Goal: Task Accomplishment & Management: Use online tool/utility

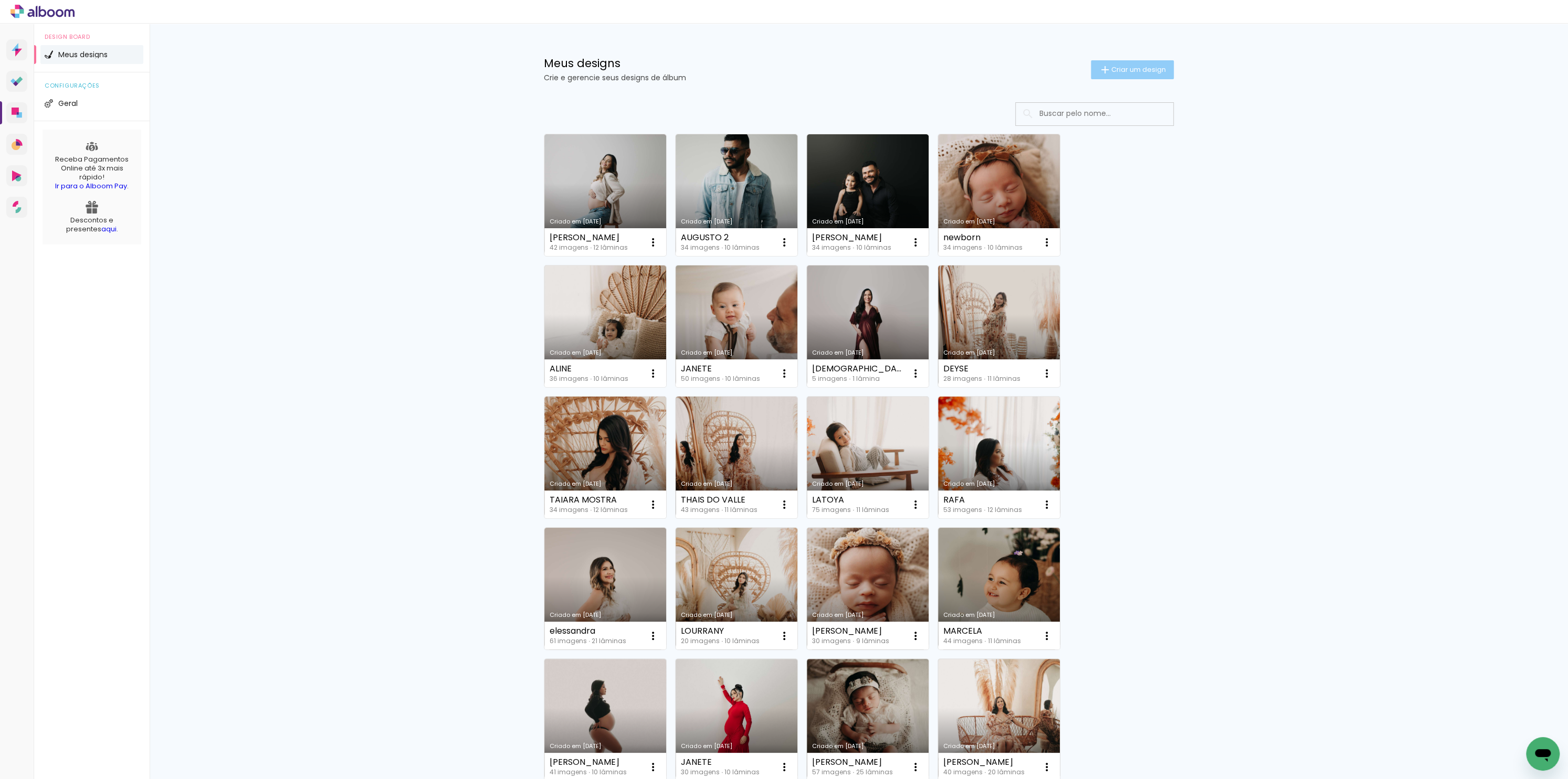
click at [1112, 68] on span "Criar um design" at bounding box center [1139, 69] width 55 height 6
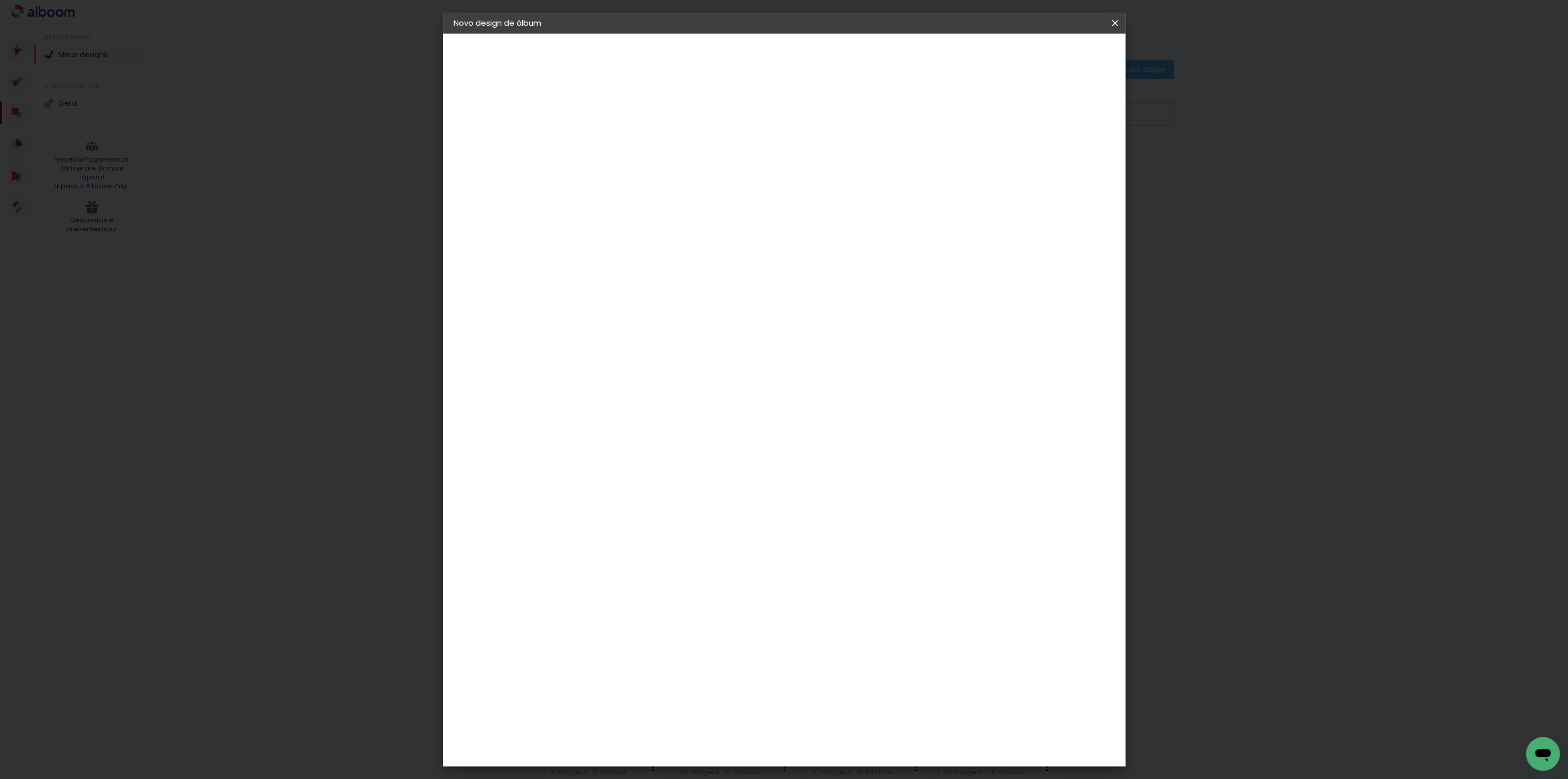
click at [625, 150] on div at bounding box center [625, 149] width 0 height 1
type input "m"
type input "[PERSON_NAME]"
type paper-input "[PERSON_NAME]"
click at [0, 0] on slot "Avançar" at bounding box center [0, 0] width 0 height 0
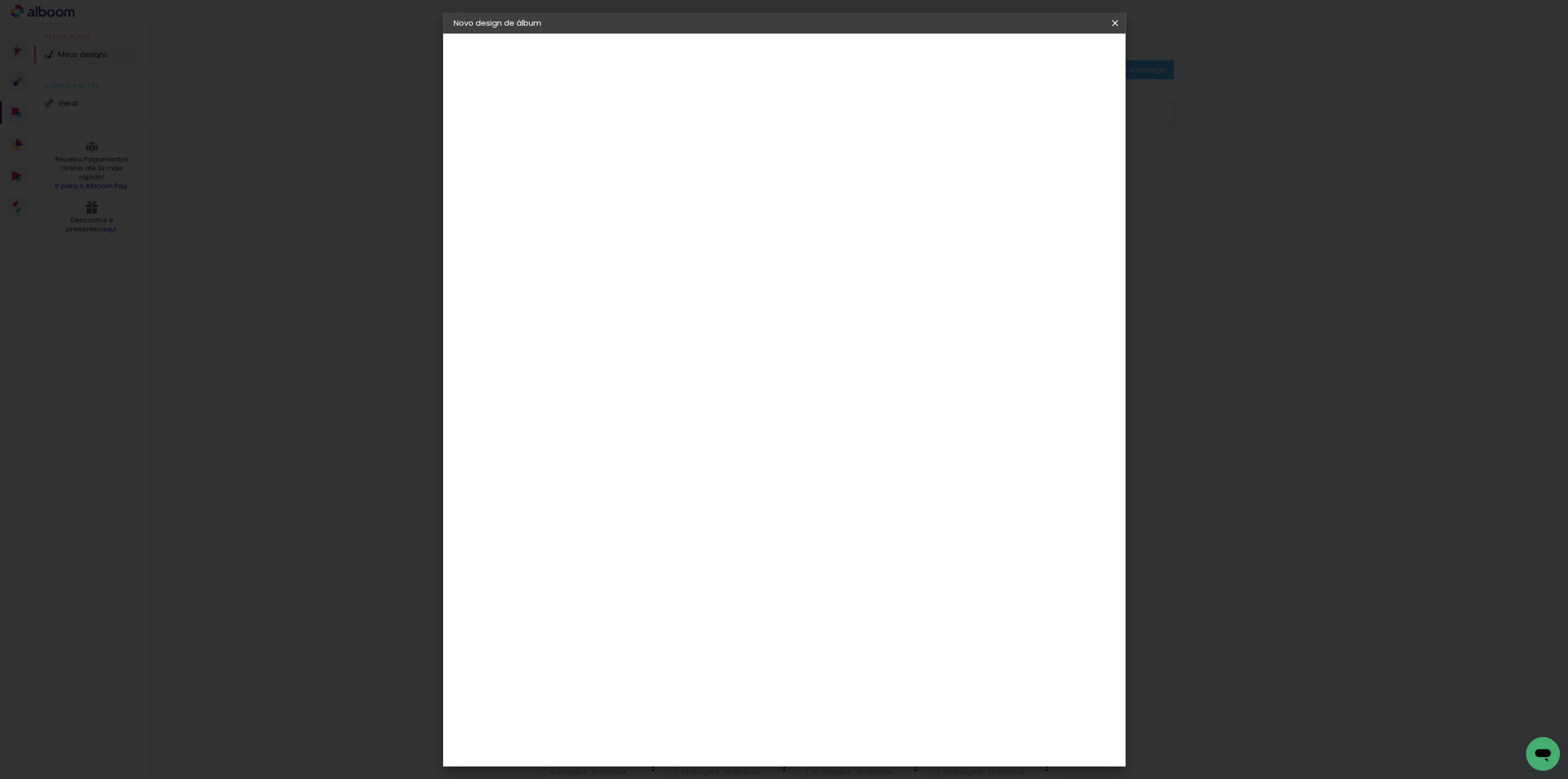
click at [822, 155] on paper-item "Tamanho Livre" at bounding box center [770, 159] width 101 height 23
click at [0, 0] on slot "Avançar" at bounding box center [0, 0] width 0 height 0
drag, startPoint x: 832, startPoint y: 439, endPoint x: 885, endPoint y: 434, distance: 53.2
click at [885, 434] on div "cm" at bounding box center [847, 437] width 410 height 37
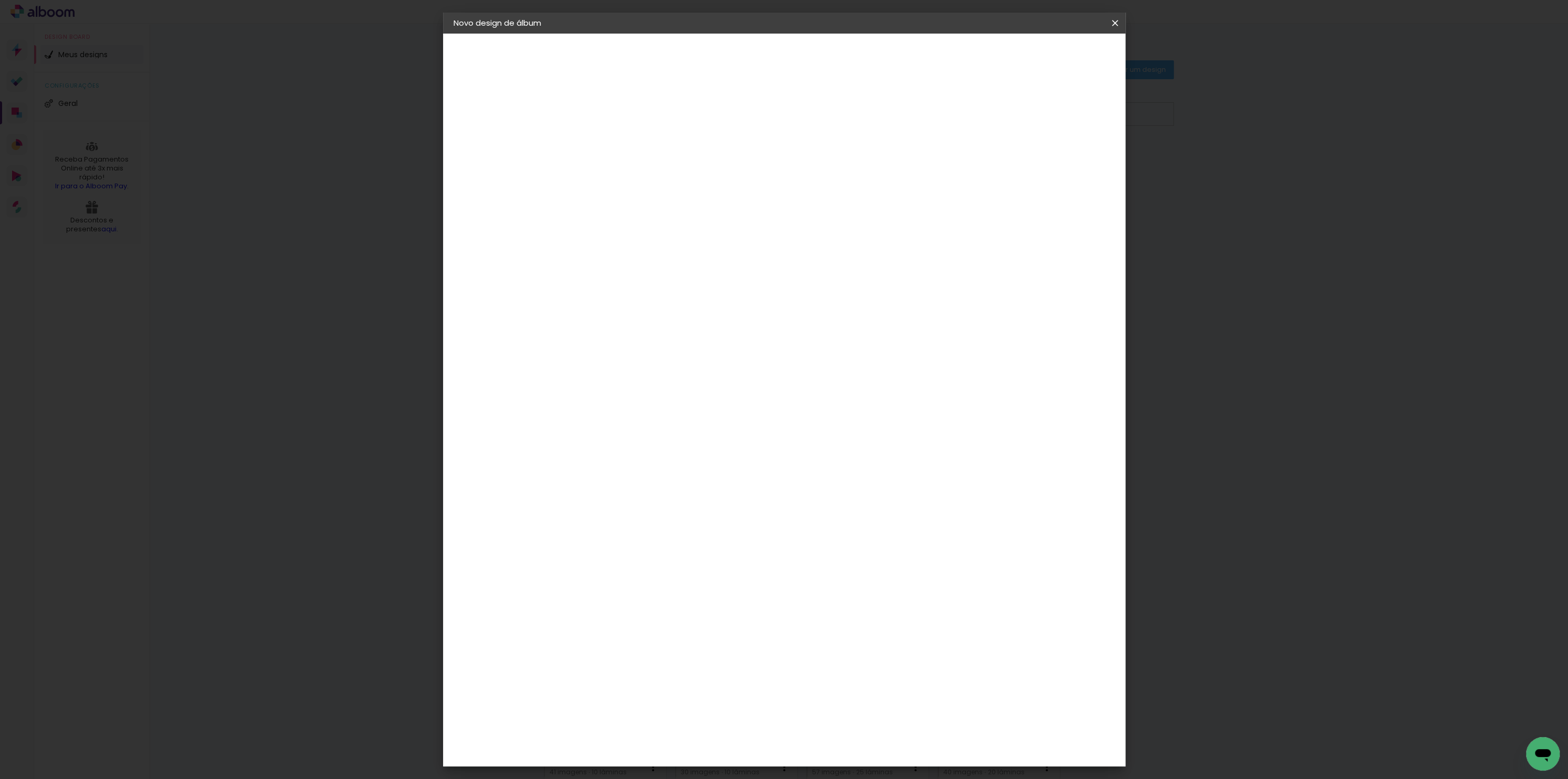
type input "50"
type paper-input "50"
click at [1046, 52] on span "Iniciar design" at bounding box center [1022, 56] width 47 height 7
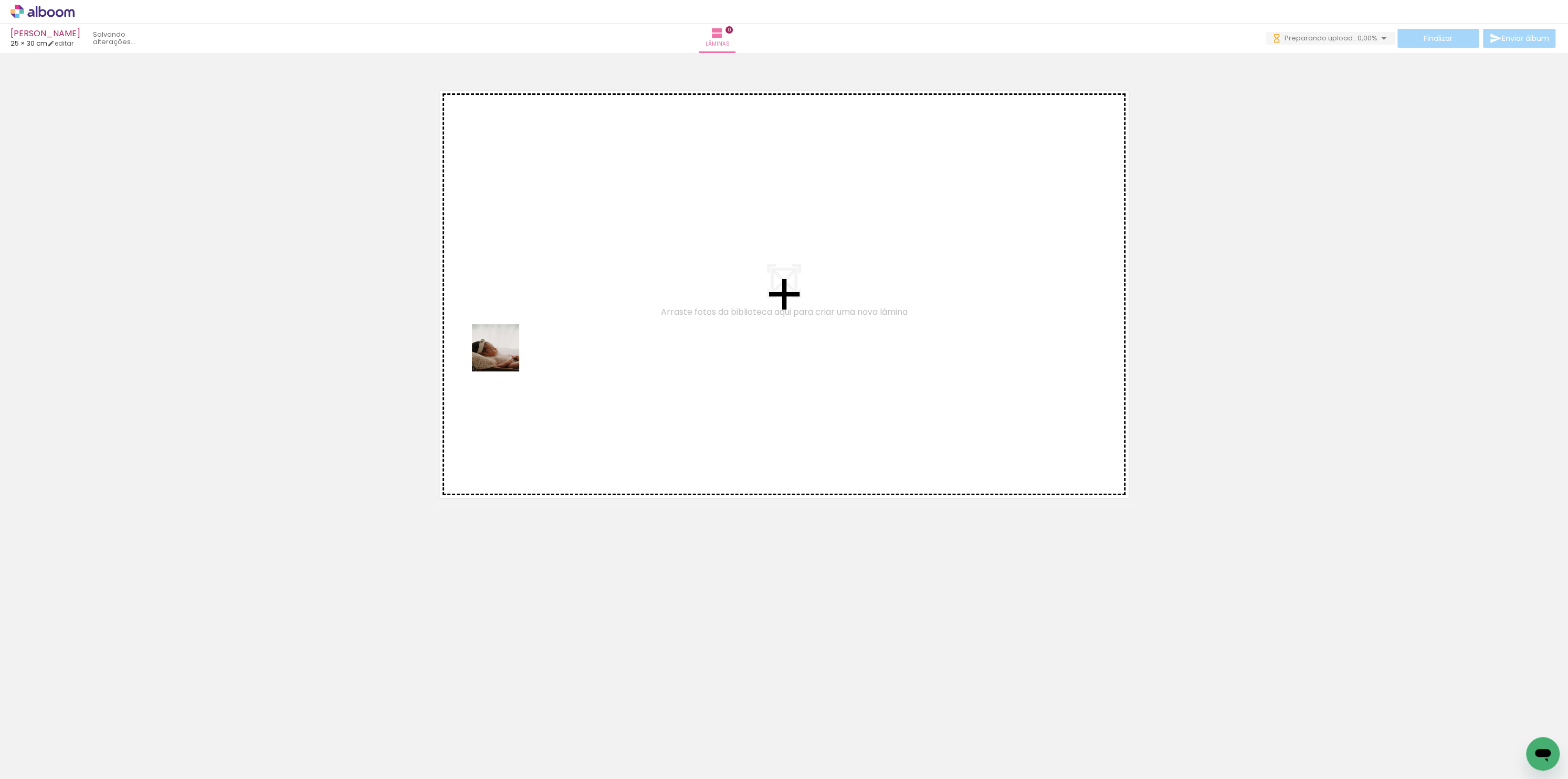
drag, startPoint x: 112, startPoint y: 754, endPoint x: 614, endPoint y: 260, distance: 704.3
click at [623, 262] on quentale-workspace at bounding box center [784, 390] width 1568 height 779
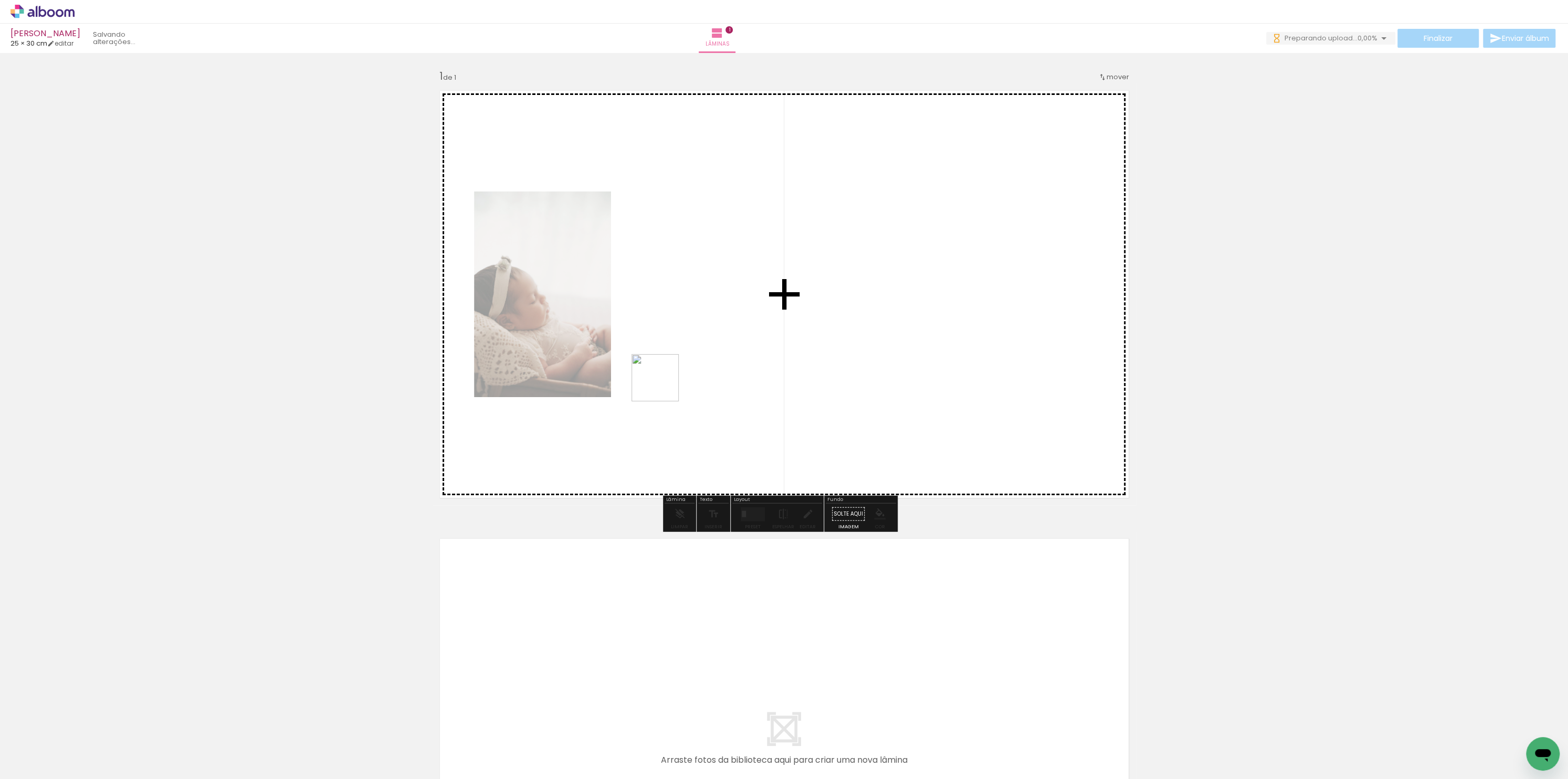
drag, startPoint x: 177, startPoint y: 753, endPoint x: 662, endPoint y: 385, distance: 608.8
click at [662, 385] on quentale-workspace at bounding box center [784, 390] width 1568 height 779
drag, startPoint x: 219, startPoint y: 749, endPoint x: 815, endPoint y: 354, distance: 715.0
click at [815, 354] on quentale-workspace at bounding box center [784, 390] width 1568 height 779
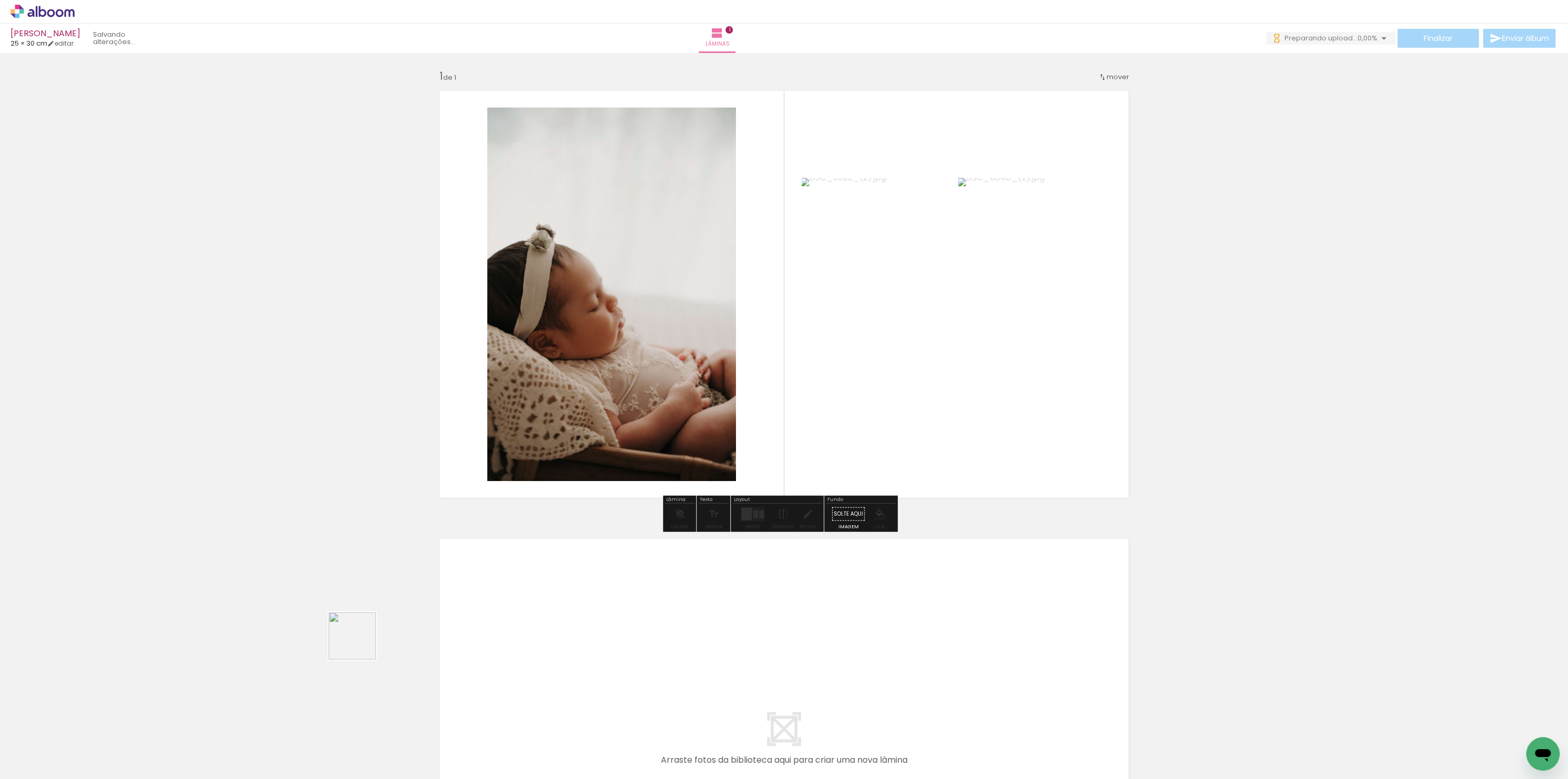
drag, startPoint x: 326, startPoint y: 686, endPoint x: 678, endPoint y: 363, distance: 477.7
click at [683, 367] on quentale-workspace at bounding box center [784, 390] width 1568 height 779
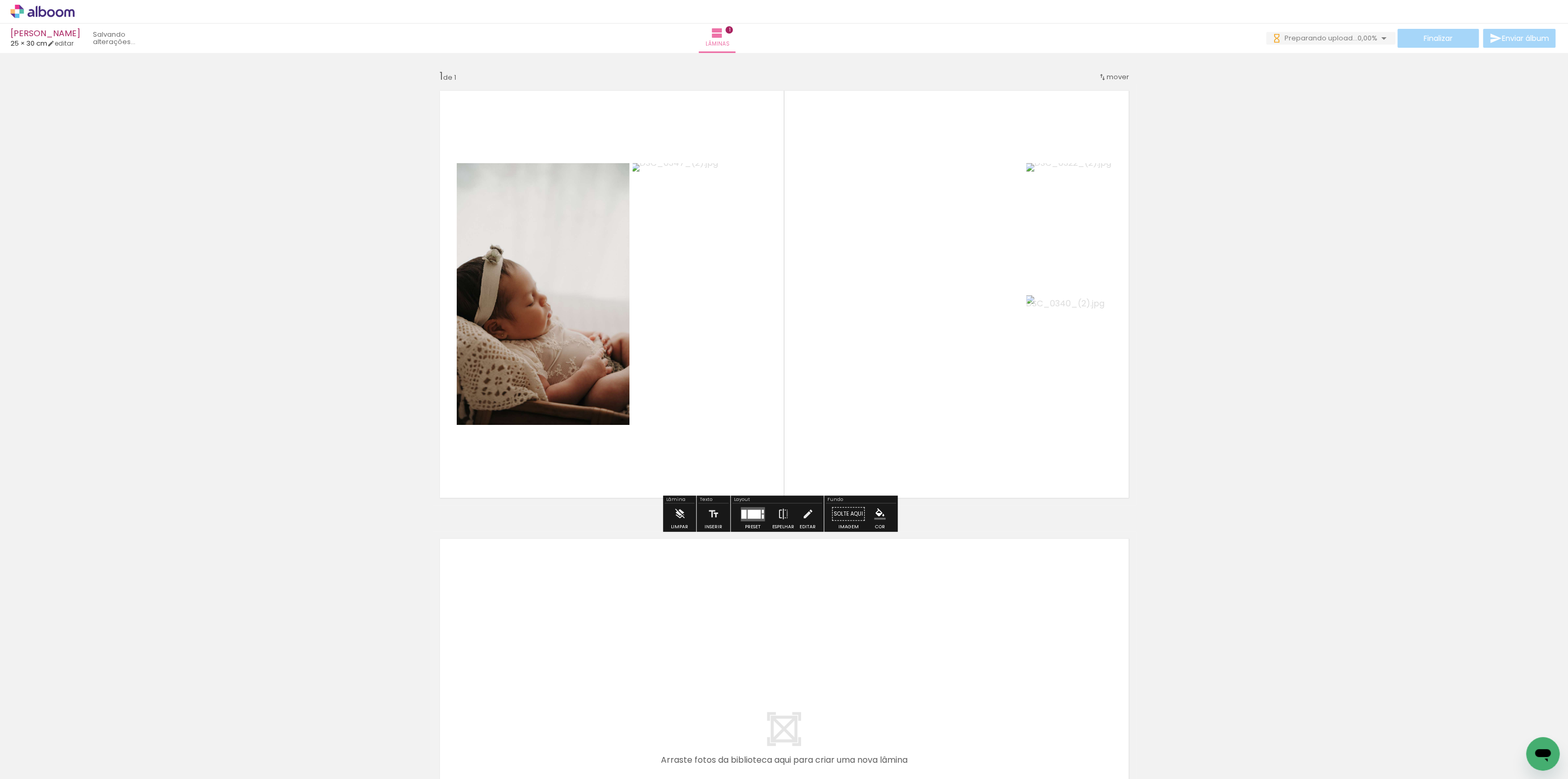
drag, startPoint x: 341, startPoint y: 752, endPoint x: 499, endPoint y: 555, distance: 252.5
click at [499, 555] on quentale-workspace at bounding box center [784, 390] width 1568 height 779
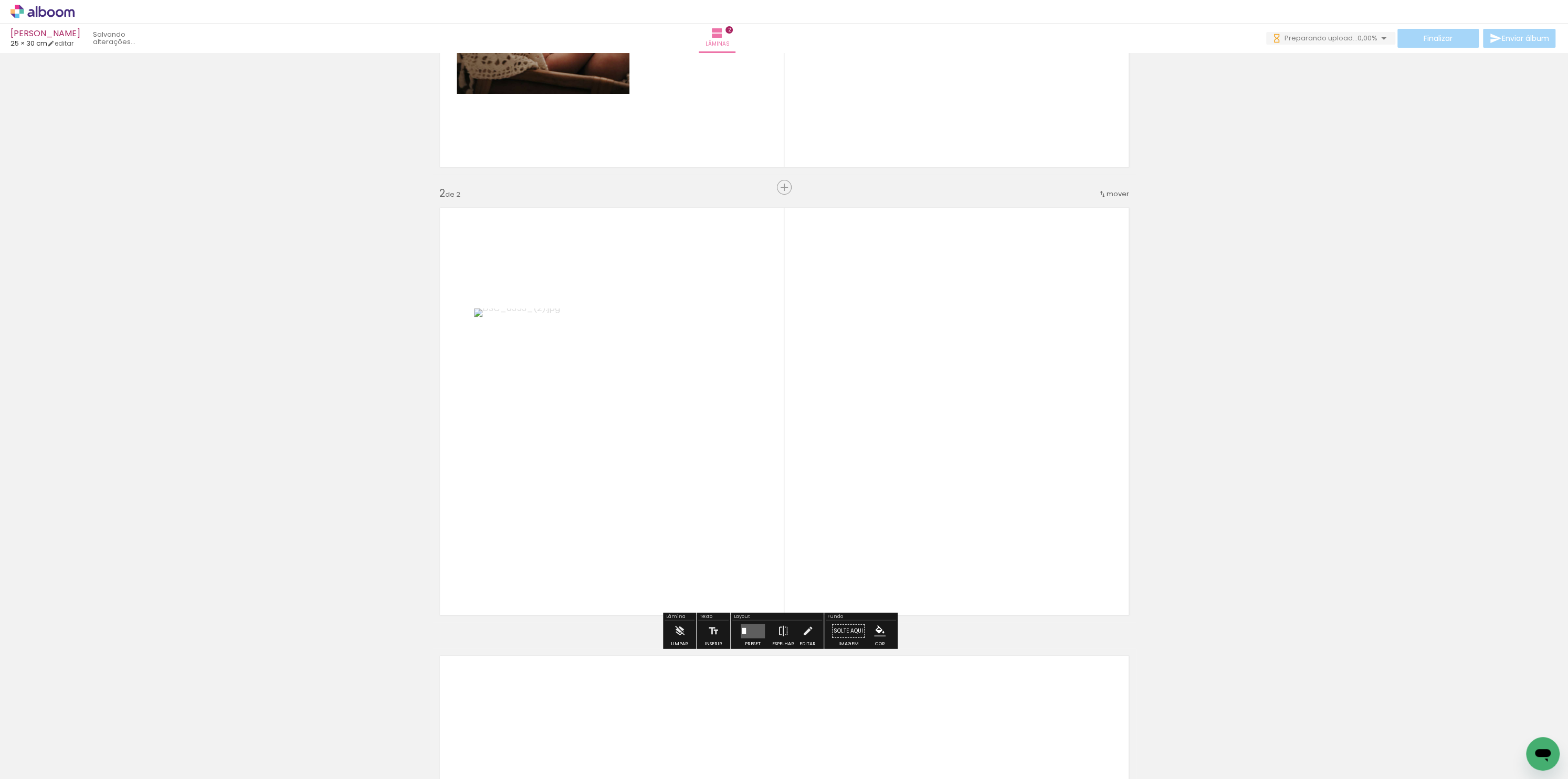
scroll to position [359, 0]
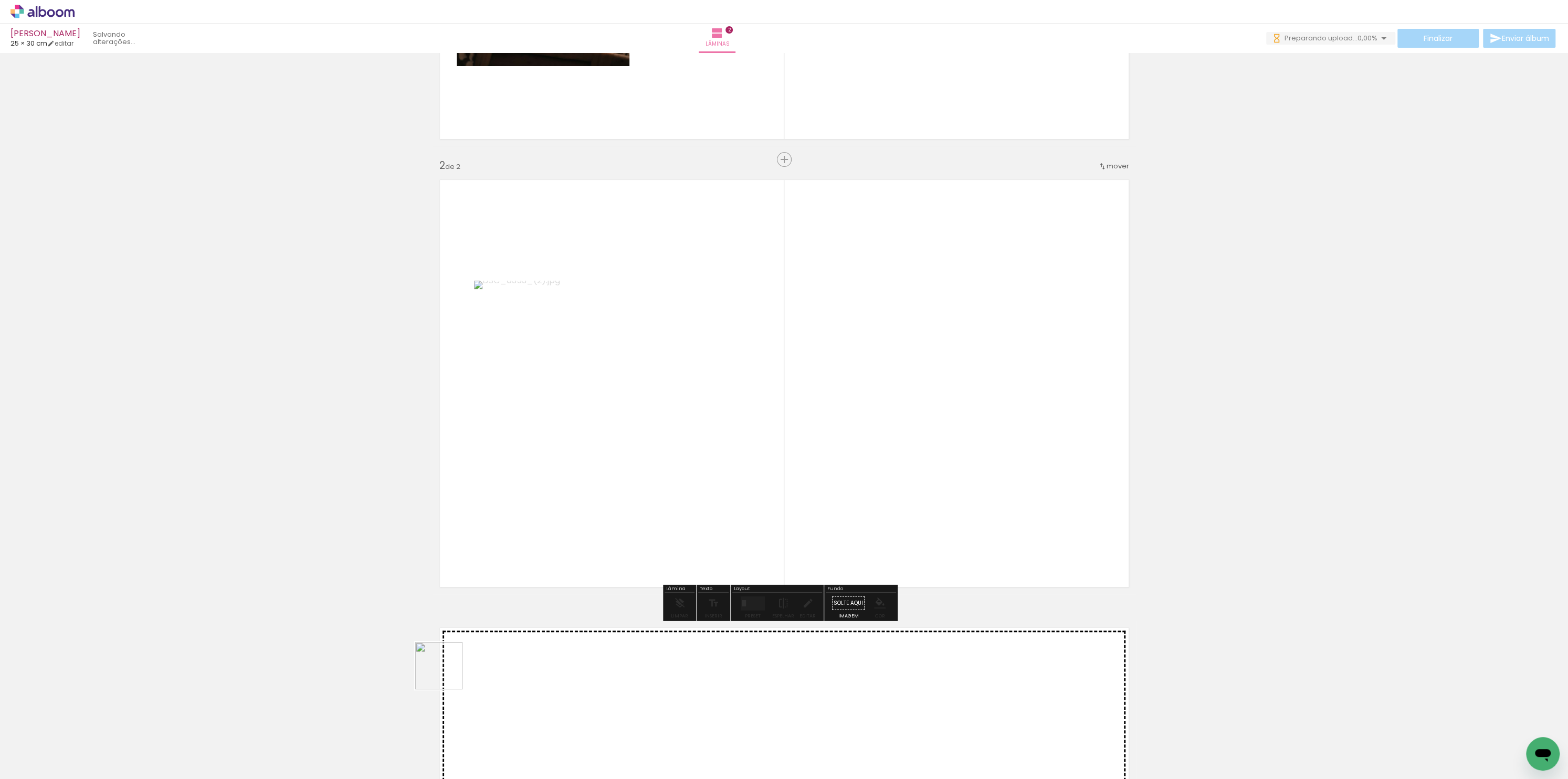
drag, startPoint x: 394, startPoint y: 743, endPoint x: 523, endPoint y: 583, distance: 205.5
click at [596, 444] on quentale-workspace at bounding box center [784, 390] width 1568 height 779
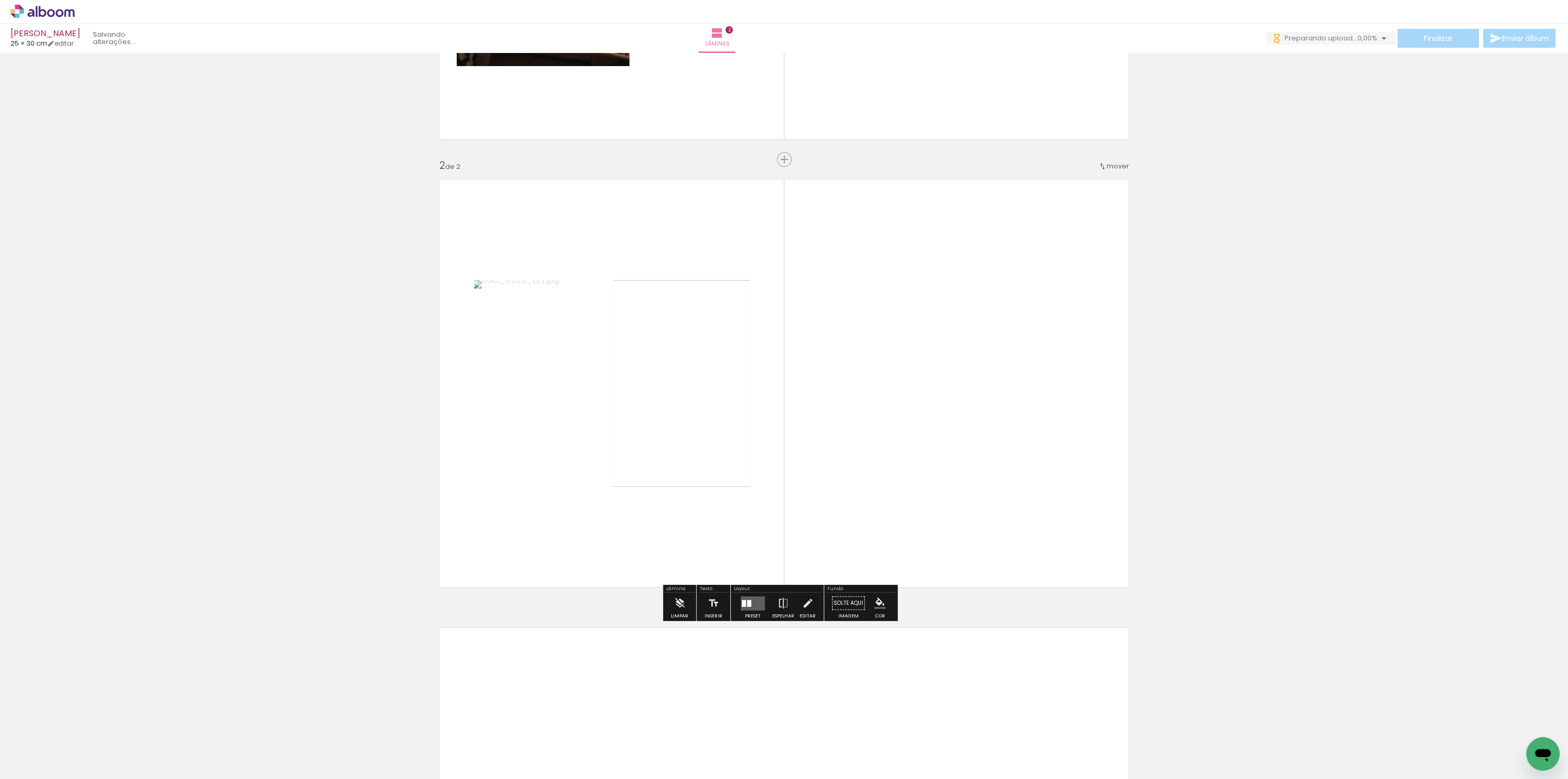
scroll to position [0, 0]
drag, startPoint x: 461, startPoint y: 752, endPoint x: 694, endPoint y: 432, distance: 395.8
click at [699, 433] on quentale-workspace at bounding box center [784, 390] width 1568 height 779
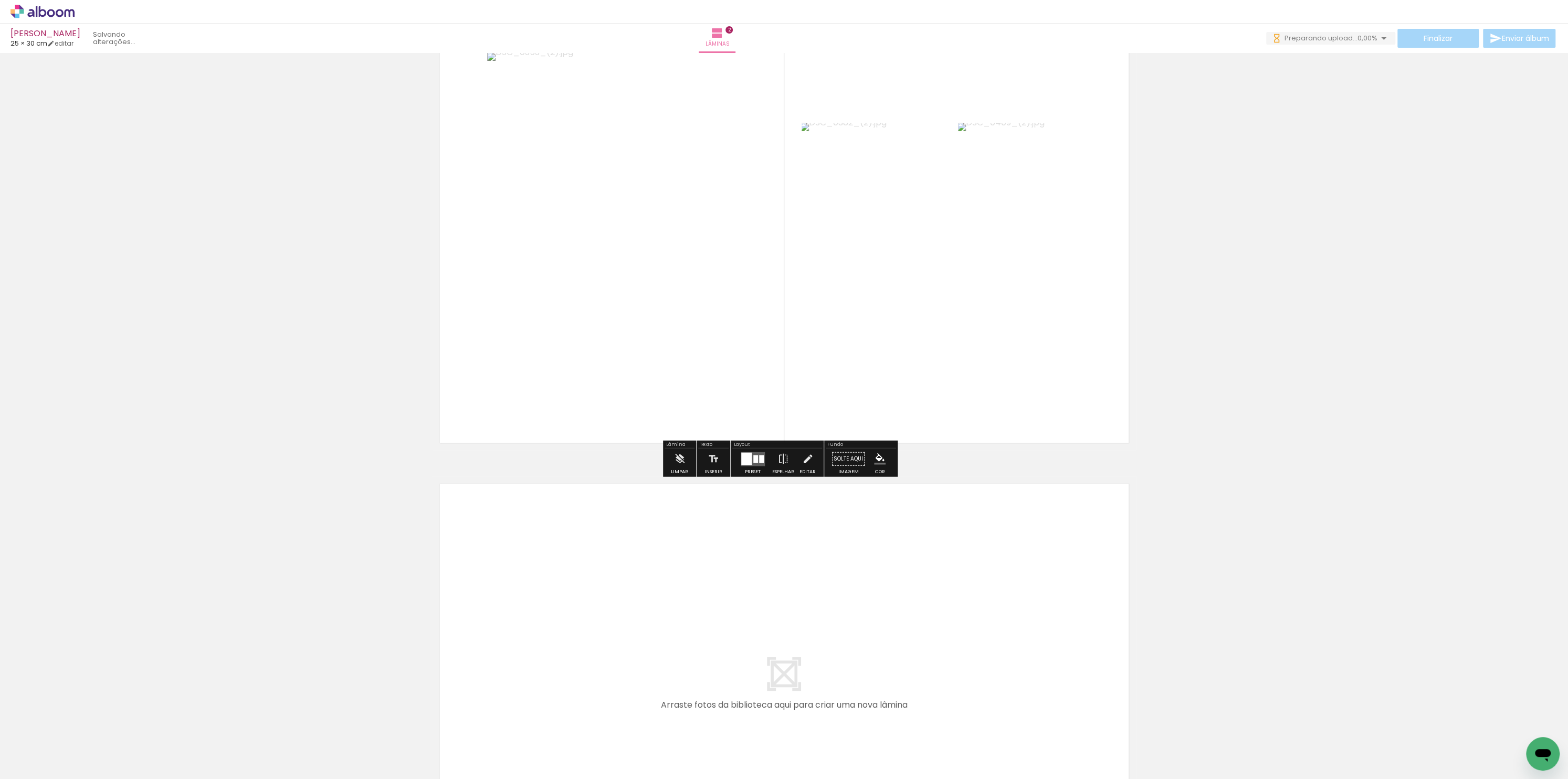
scroll to position [549, 0]
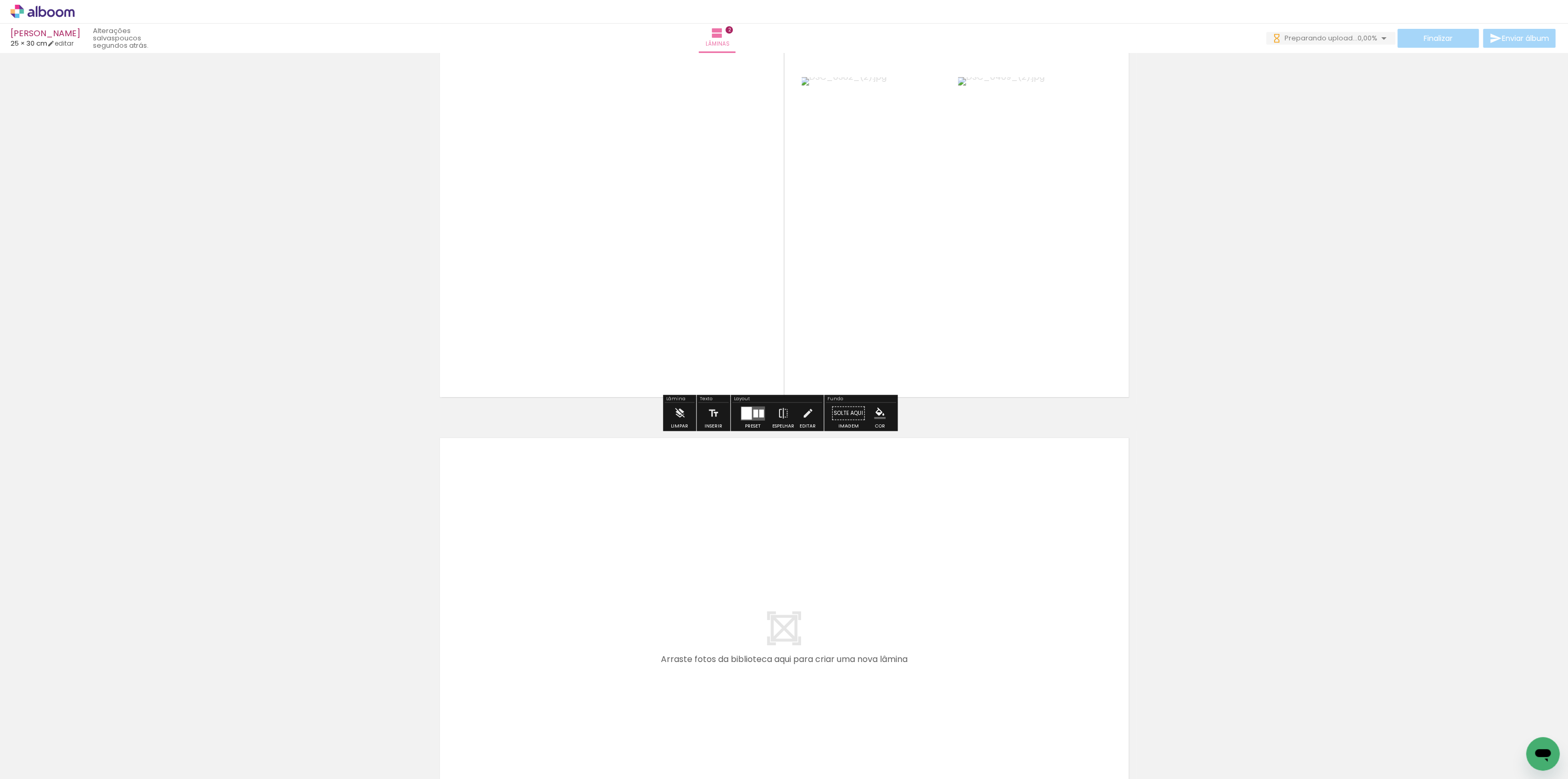
drag, startPoint x: 518, startPoint y: 747, endPoint x: 530, endPoint y: 637, distance: 110.7
click at [530, 637] on quentale-workspace at bounding box center [784, 390] width 1568 height 779
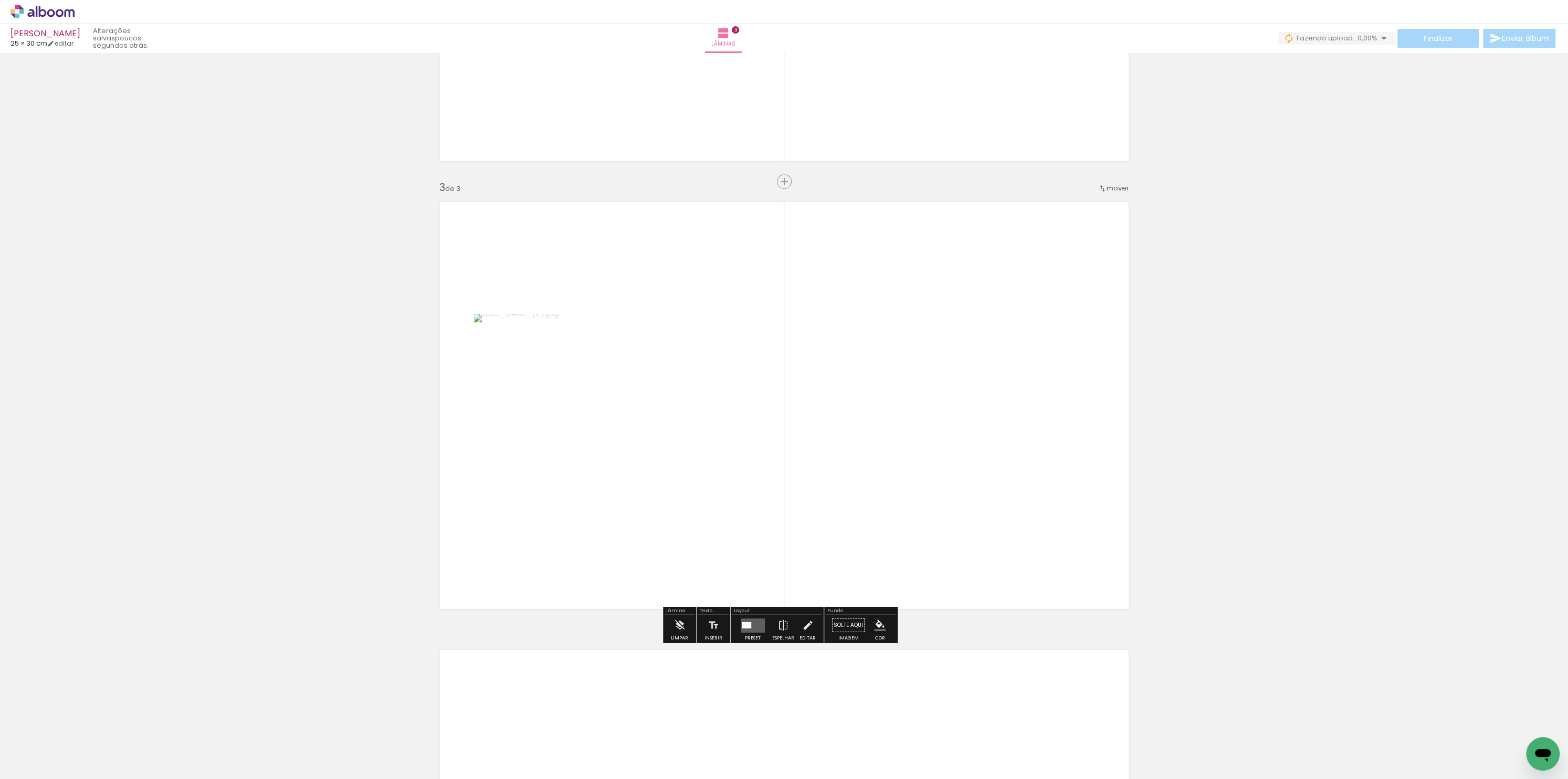
scroll to position [807, 0]
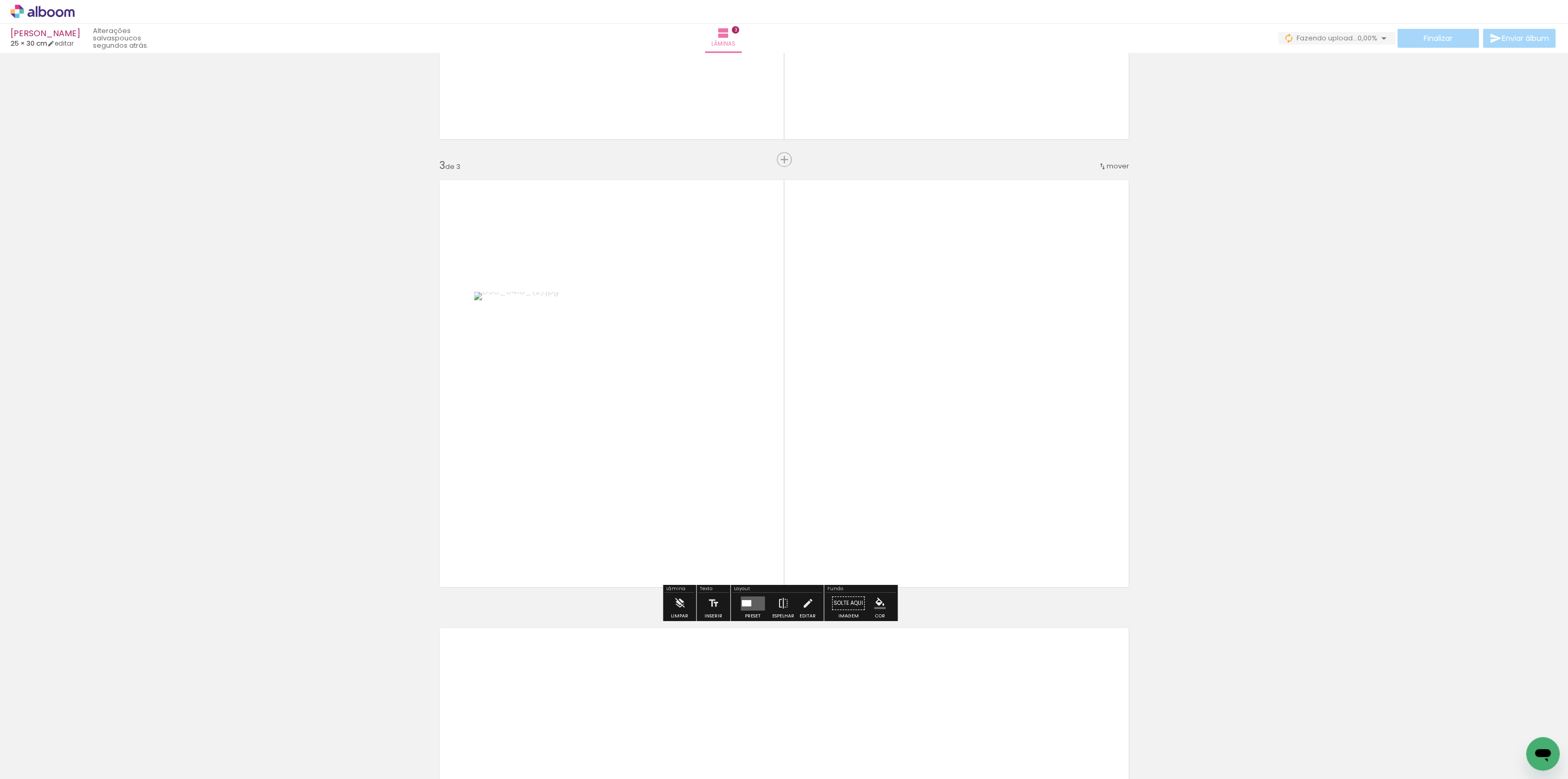
drag, startPoint x: 581, startPoint y: 756, endPoint x: 625, endPoint y: 526, distance: 234.2
click at [630, 513] on quentale-workspace at bounding box center [784, 390] width 1568 height 779
drag, startPoint x: 662, startPoint y: 579, endPoint x: 666, endPoint y: 490, distance: 89.1
click at [667, 494] on quentale-workspace at bounding box center [784, 390] width 1568 height 779
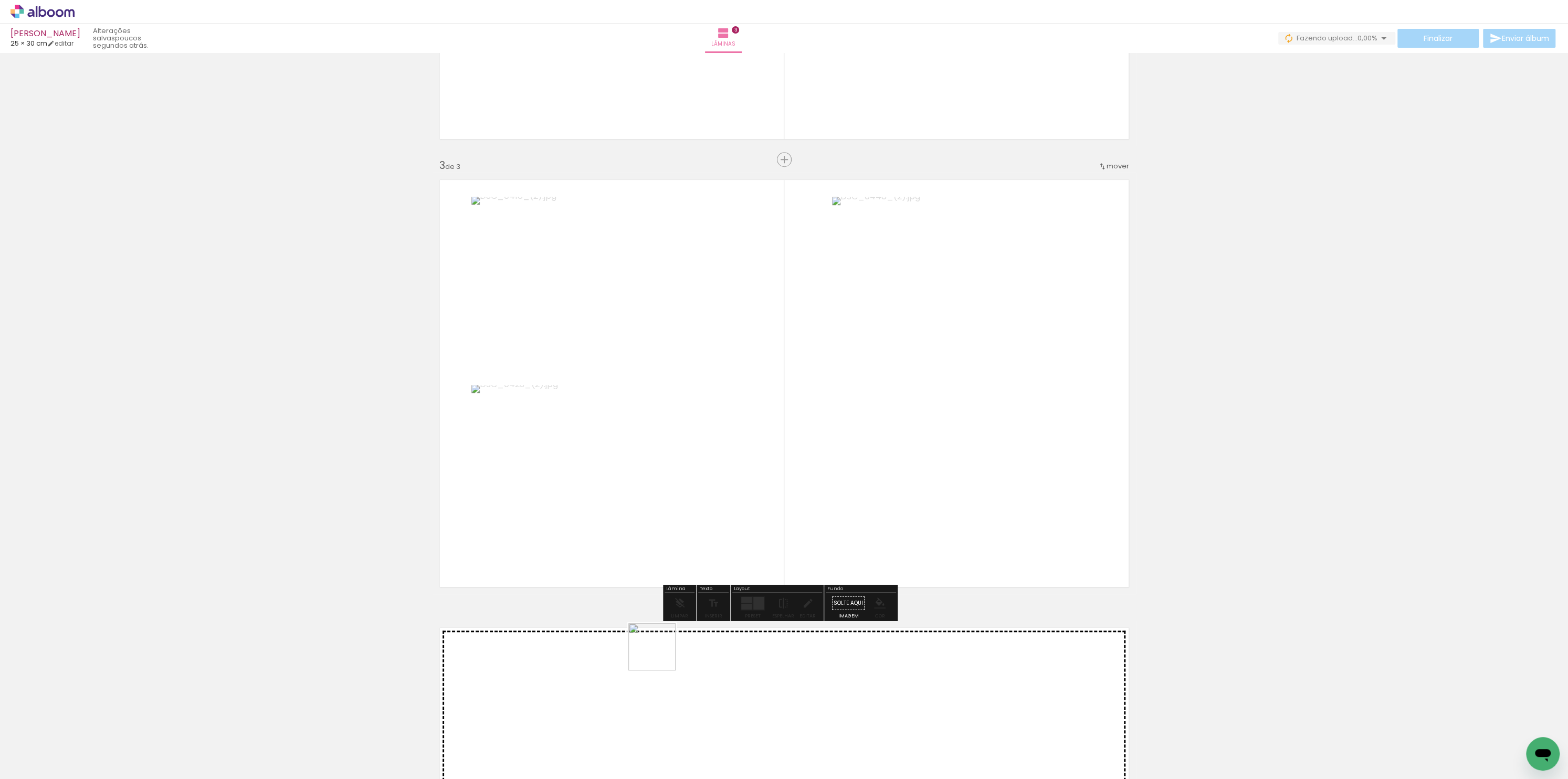
drag, startPoint x: 663, startPoint y: 666, endPoint x: 660, endPoint y: 653, distance: 13.3
click at [660, 653] on quentale-workspace at bounding box center [784, 390] width 1568 height 779
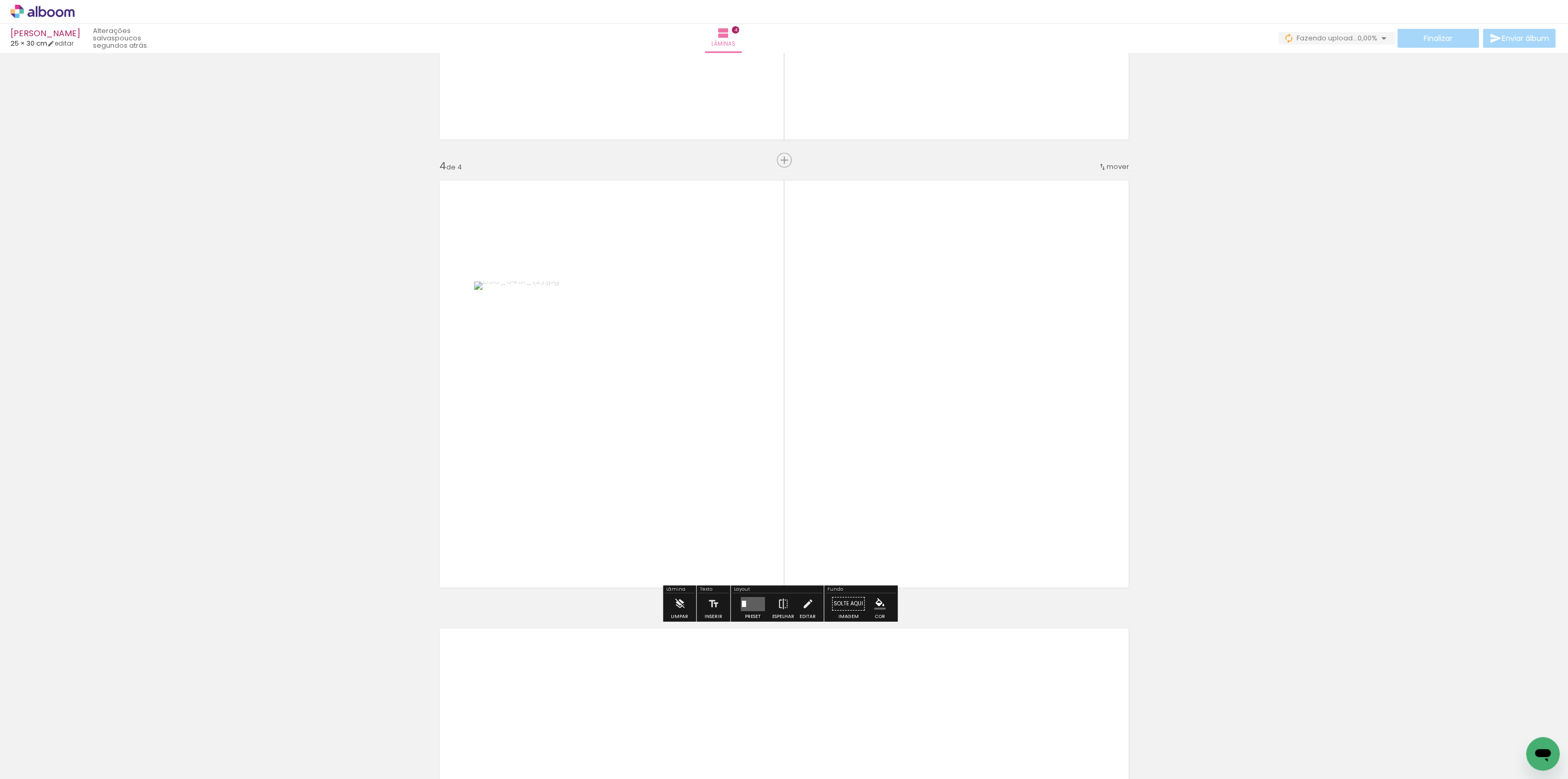
scroll to position [1255, 0]
drag, startPoint x: 770, startPoint y: 742, endPoint x: 734, endPoint y: 526, distance: 219.0
click at [736, 529] on quentale-workspace at bounding box center [784, 390] width 1568 height 779
drag, startPoint x: 825, startPoint y: 756, endPoint x: 840, endPoint y: 503, distance: 253.4
click at [840, 506] on quentale-workspace at bounding box center [784, 390] width 1568 height 779
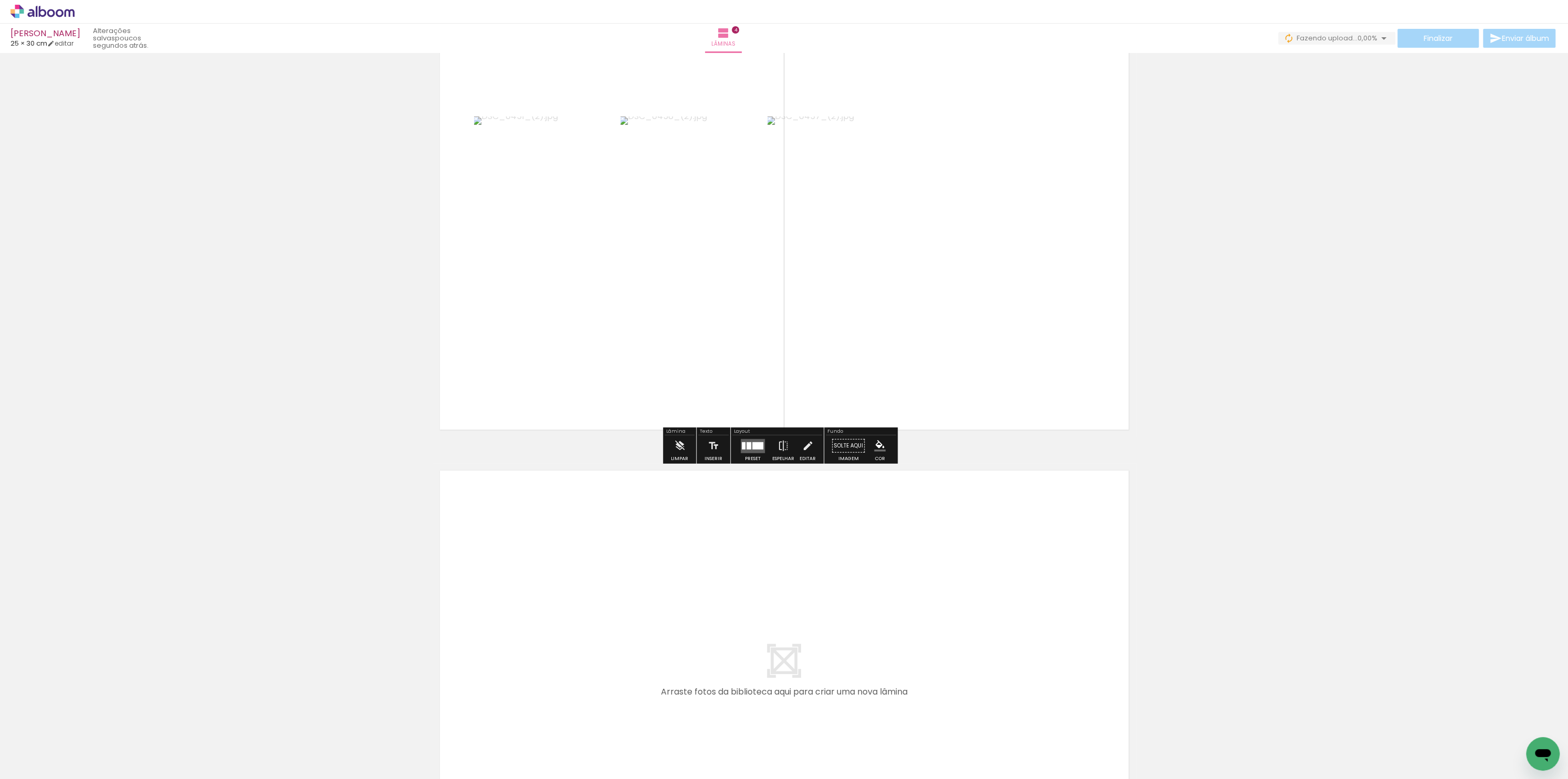
scroll to position [1421, 0]
drag, startPoint x: 888, startPoint y: 744, endPoint x: 881, endPoint y: 653, distance: 91.3
click at [881, 653] on quentale-workspace at bounding box center [784, 390] width 1568 height 779
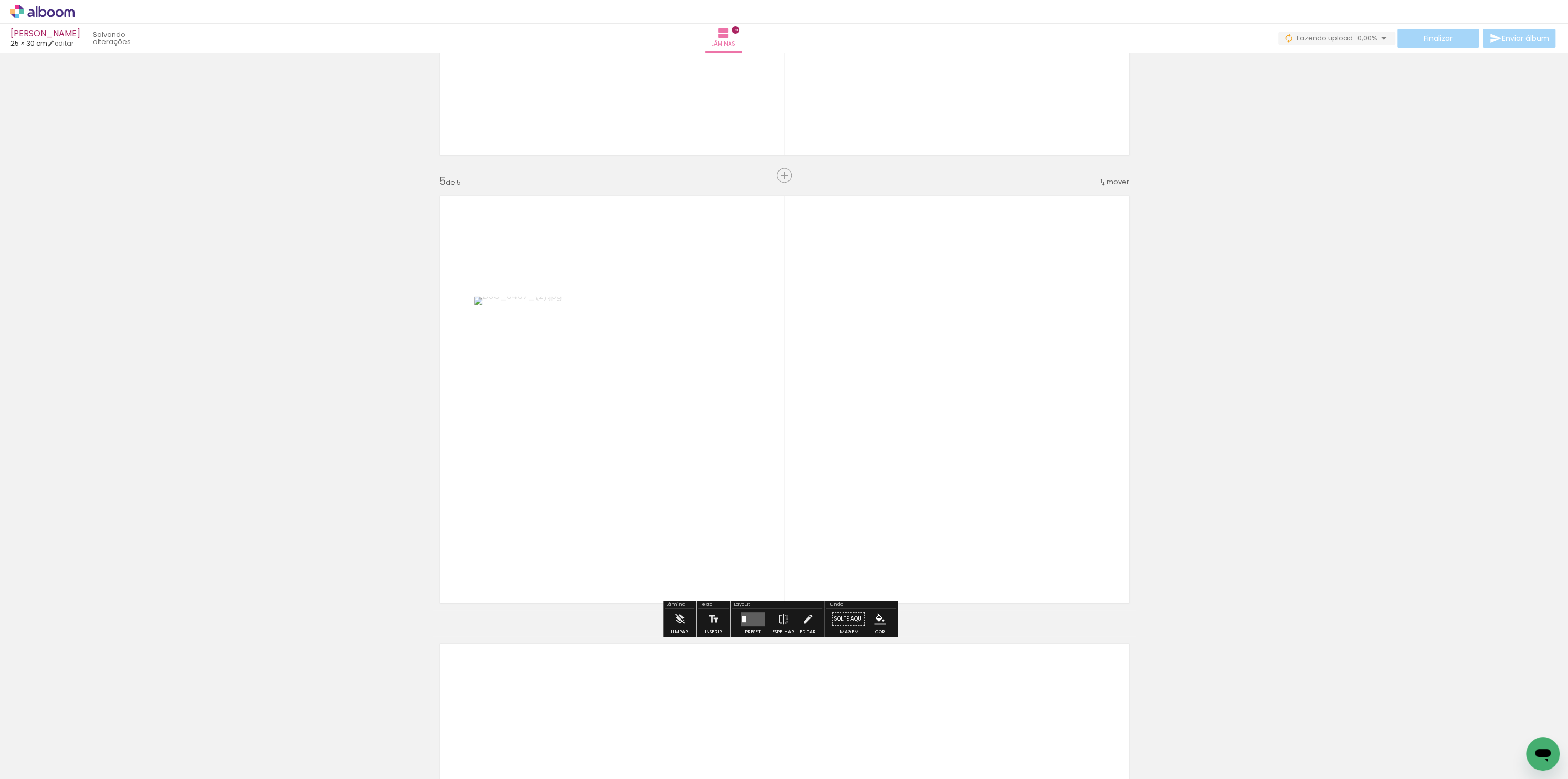
scroll to position [1704, 0]
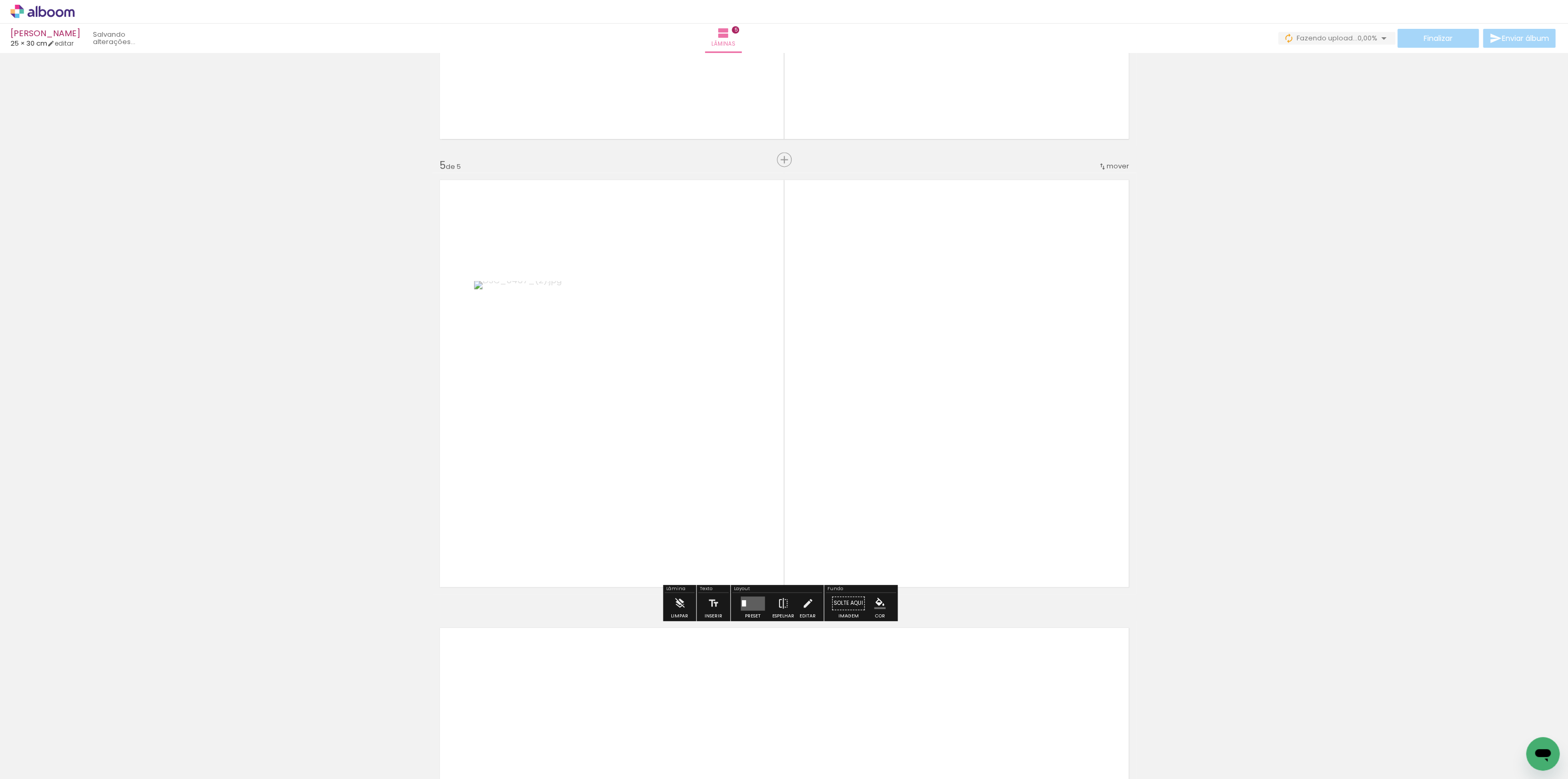
click at [939, 744] on div at bounding box center [928, 744] width 35 height 52
drag, startPoint x: 996, startPoint y: 726, endPoint x: 939, endPoint y: 534, distance: 200.3
click at [937, 531] on quentale-workspace at bounding box center [784, 390] width 1568 height 779
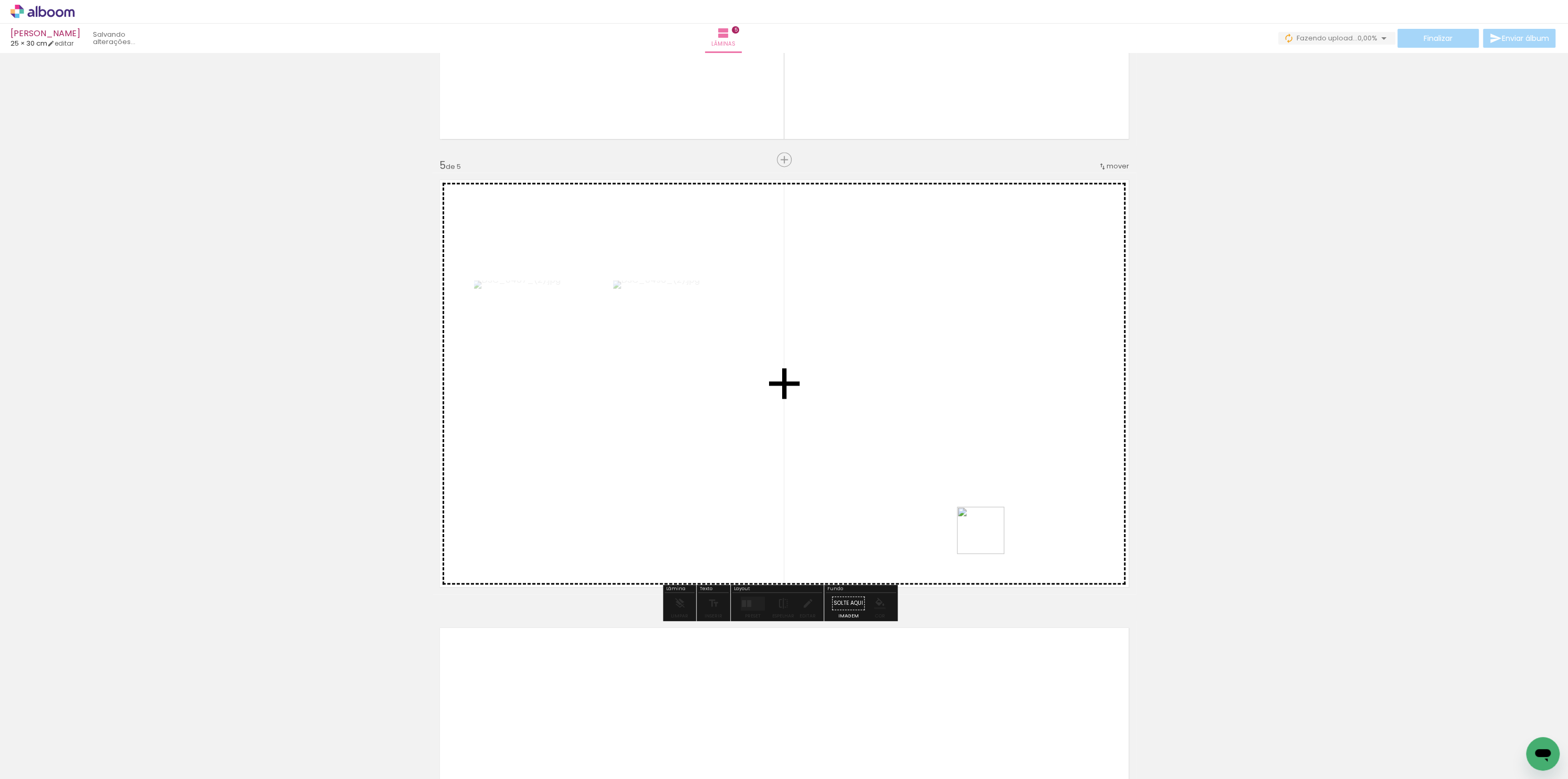
drag, startPoint x: 1025, startPoint y: 655, endPoint x: 980, endPoint y: 530, distance: 132.9
click at [985, 535] on quentale-workspace at bounding box center [784, 390] width 1568 height 779
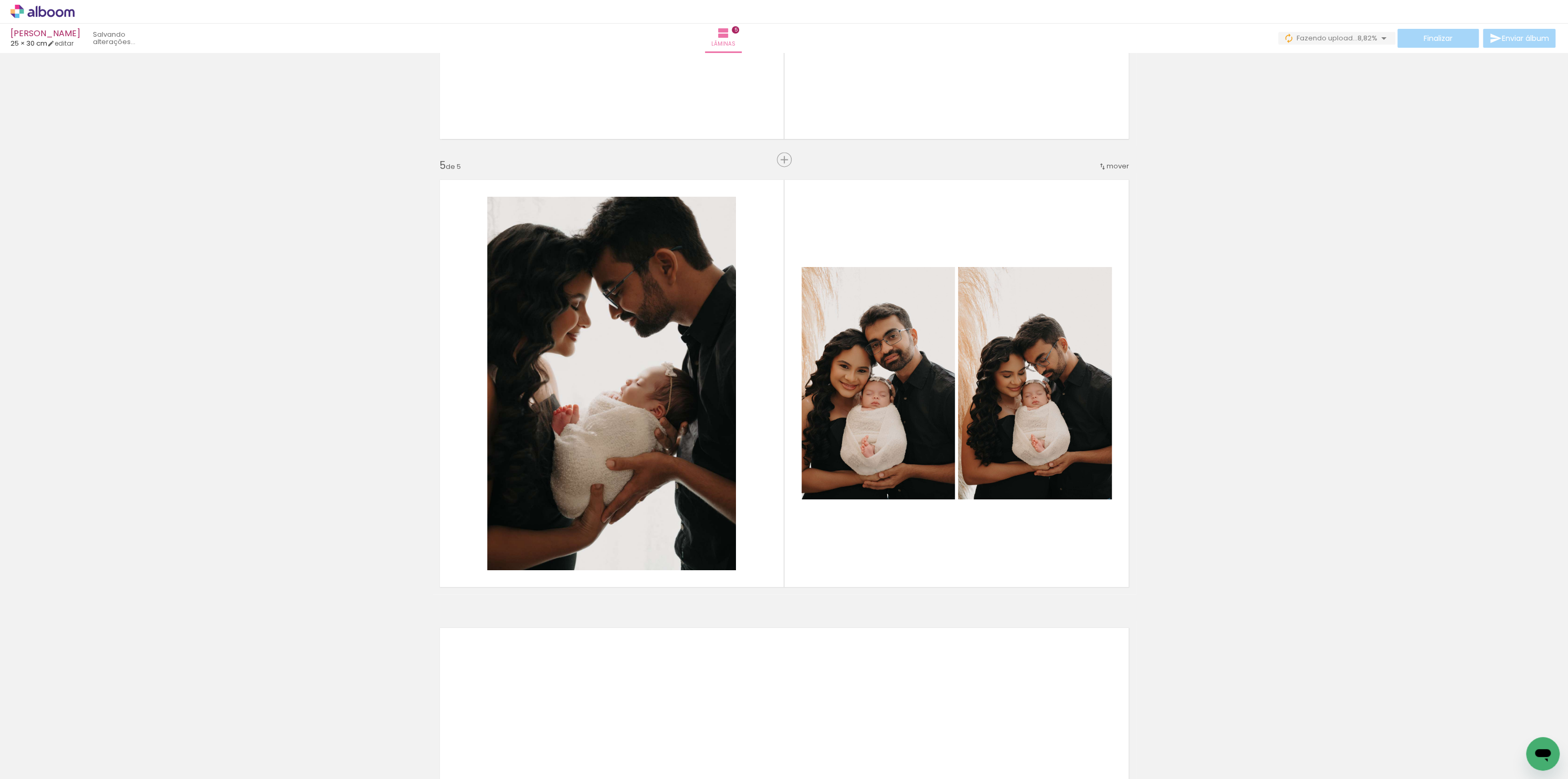
scroll to position [991, 0]
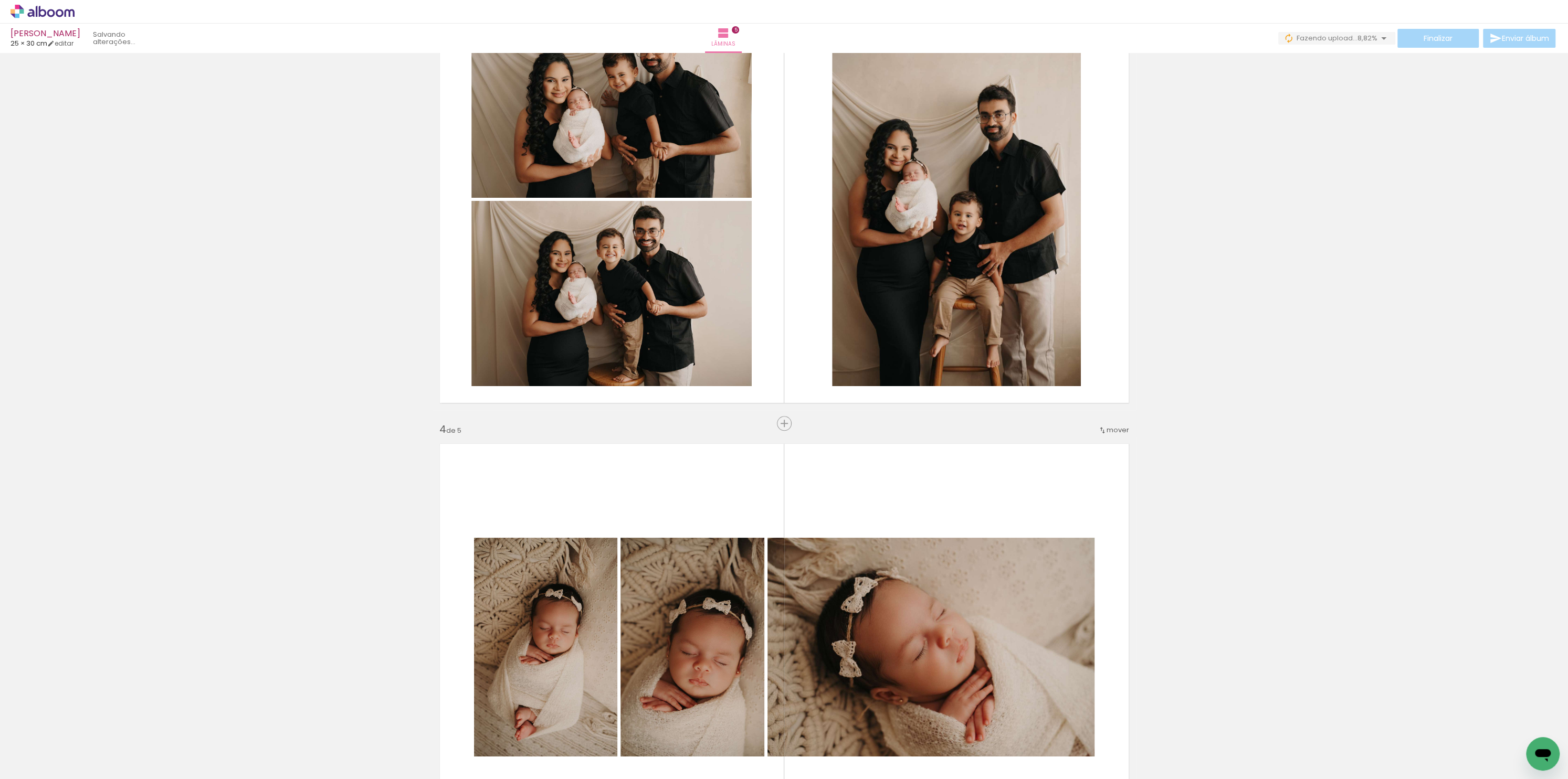
drag, startPoint x: 1567, startPoint y: 492, endPoint x: 1567, endPoint y: 503, distance: 11.0
click at [1567, 503] on div "Inserir lâmina 1 de 5 Inserir lâmina 2 de 5 Inserir lâmina 3 de 5 Inserir lâmin…" at bounding box center [784, 416] width 1568 height 727
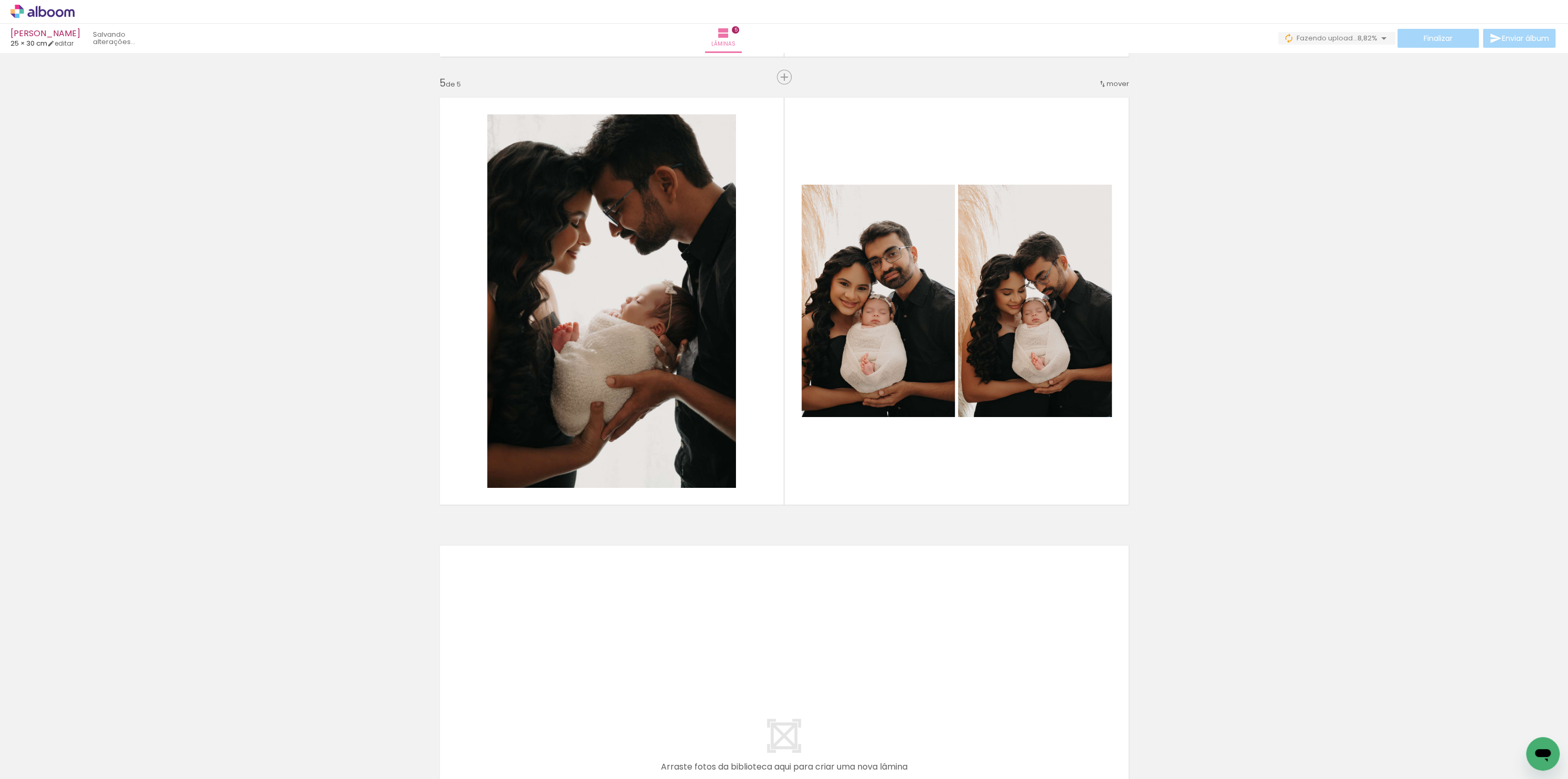
scroll to position [1829, 0]
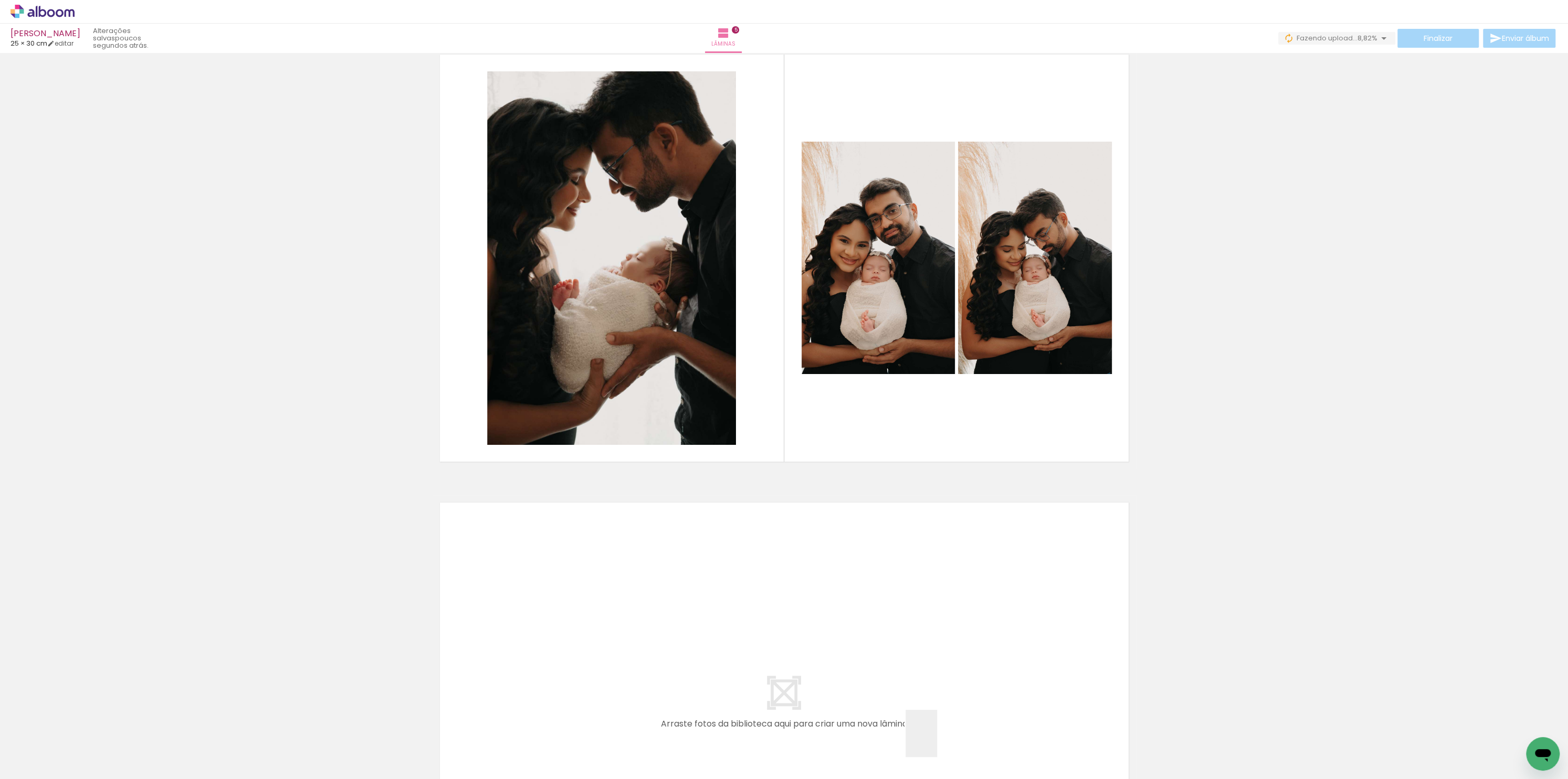
drag, startPoint x: 937, startPoint y: 742, endPoint x: 911, endPoint y: 633, distance: 112.1
click at [911, 633] on quentale-workspace at bounding box center [784, 390] width 1568 height 779
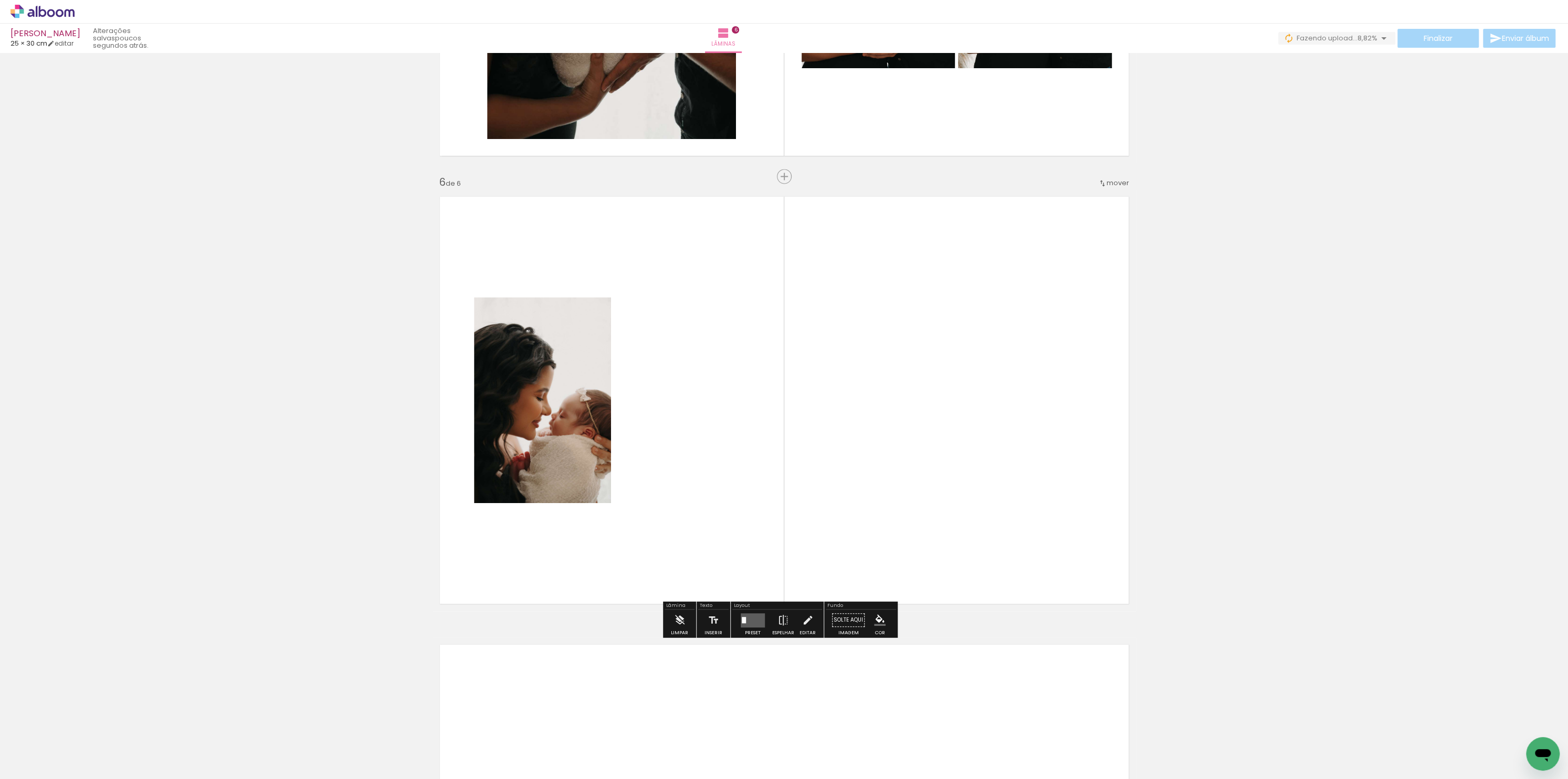
scroll to position [2152, 0]
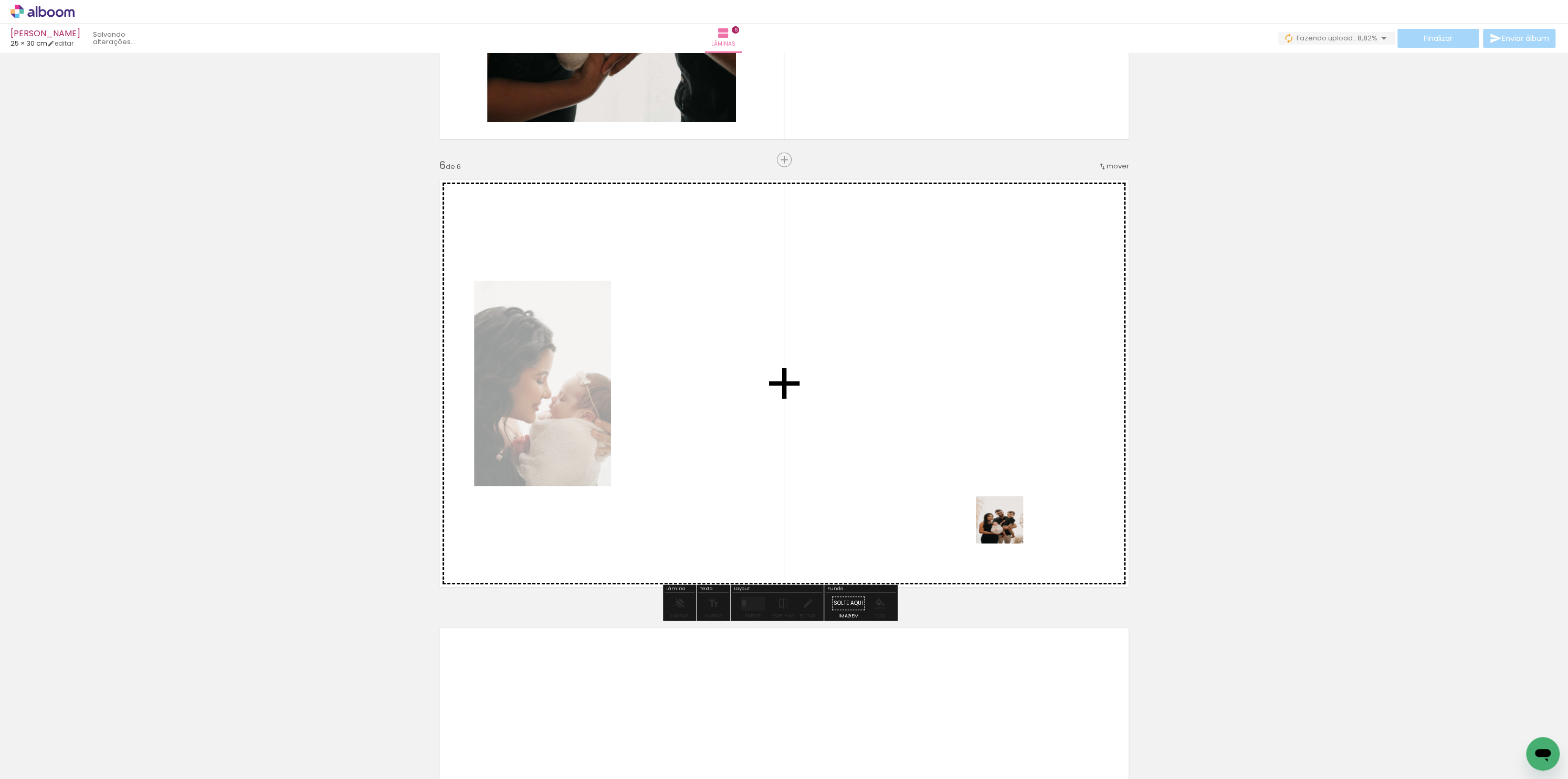
drag, startPoint x: 1104, startPoint y: 744, endPoint x: 986, endPoint y: 502, distance: 269.2
click at [989, 508] on quentale-workspace at bounding box center [784, 390] width 1568 height 779
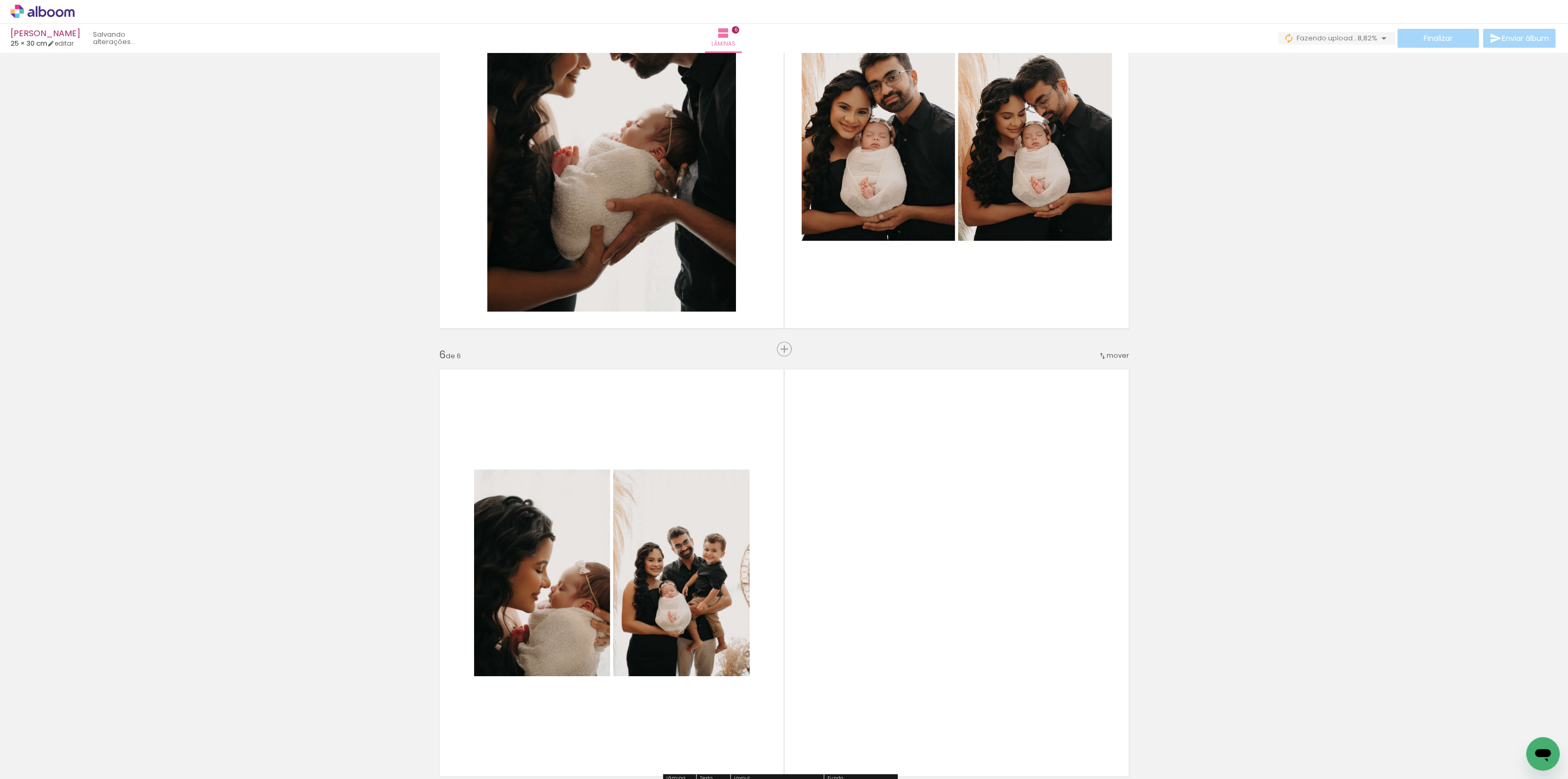
scroll to position [1967, 0]
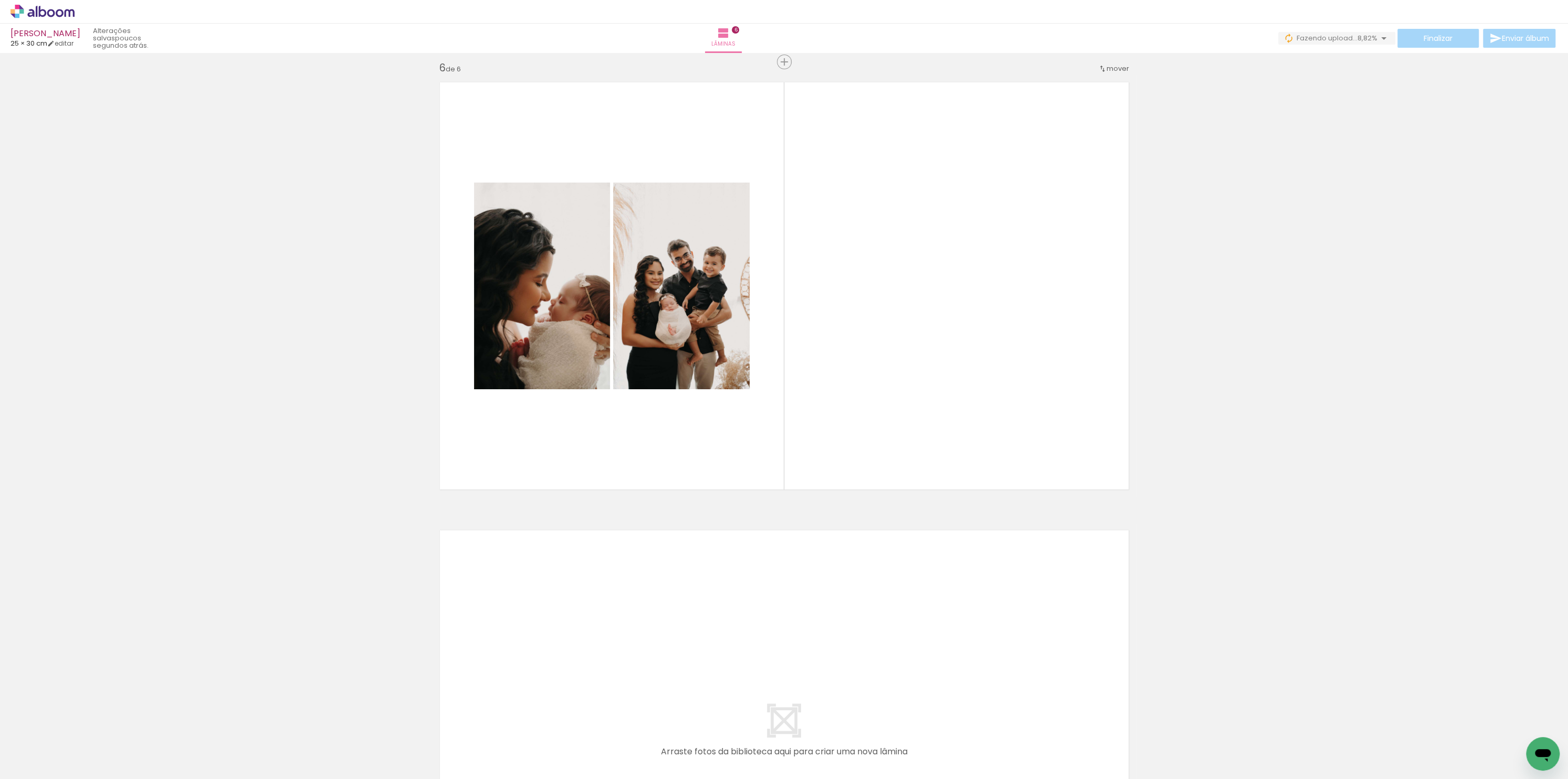
drag, startPoint x: 1567, startPoint y: 602, endPoint x: 1567, endPoint y: 627, distance: 25.0
click at [1567, 627] on div "Inserir lâmina 1 de 6 Inserir lâmina 2 de 6 Inserir lâmina 3 de 6 Inserir lâmin…" at bounding box center [784, 416] width 1568 height 727
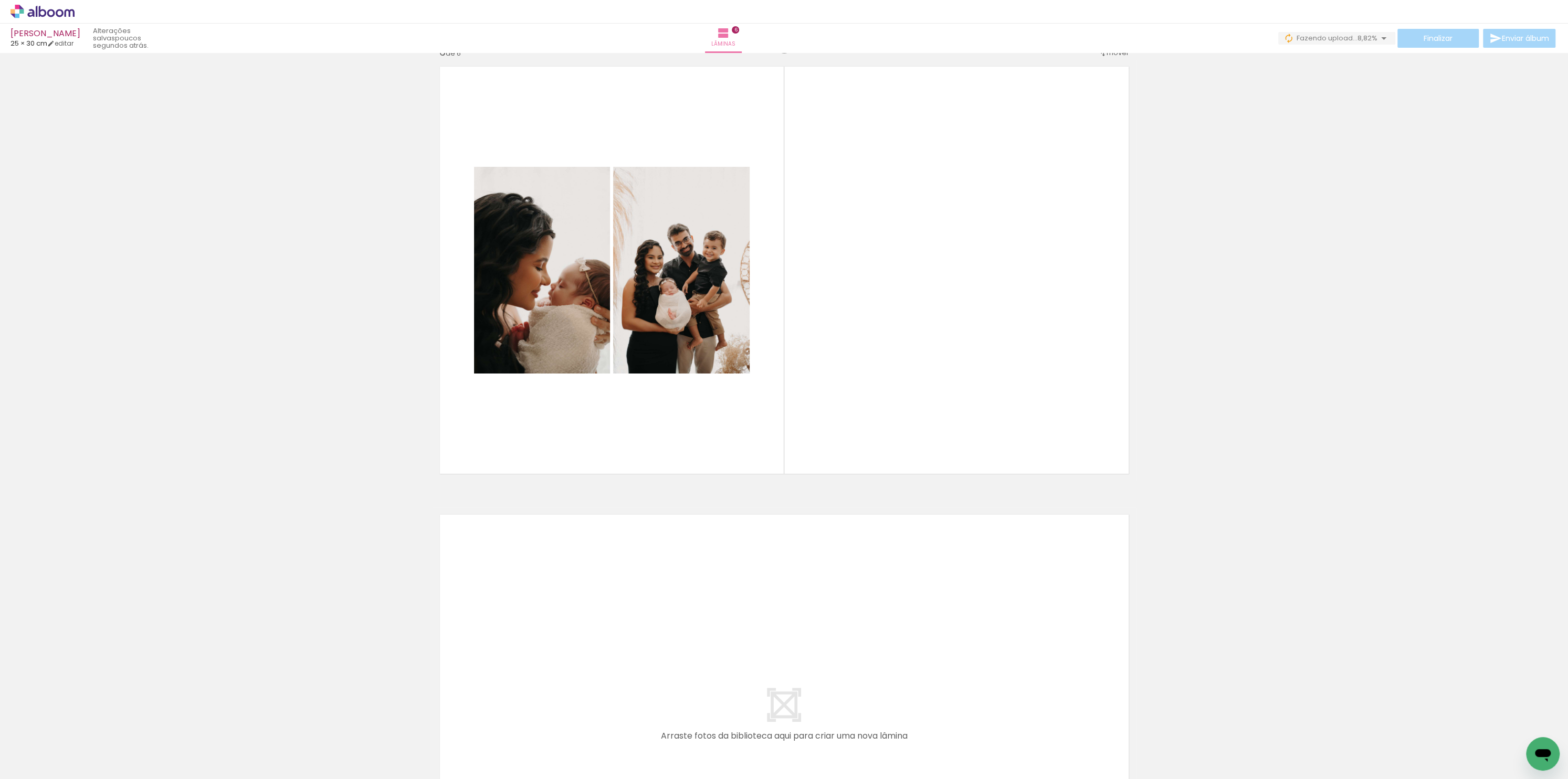
drag, startPoint x: 995, startPoint y: 630, endPoint x: 958, endPoint y: 608, distance: 43.0
click at [958, 608] on quentale-workspace at bounding box center [784, 390] width 1568 height 779
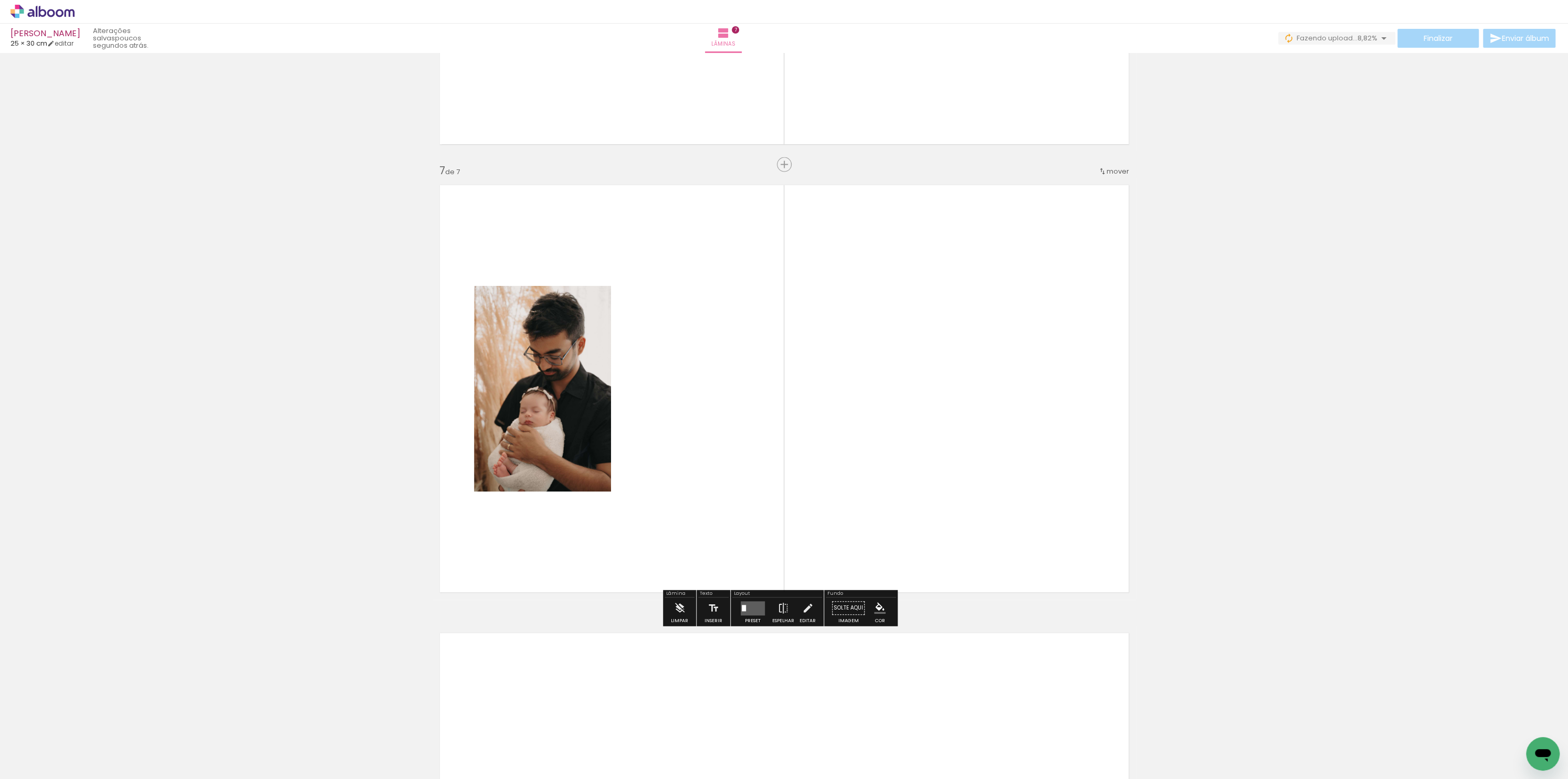
scroll to position [2600, 0]
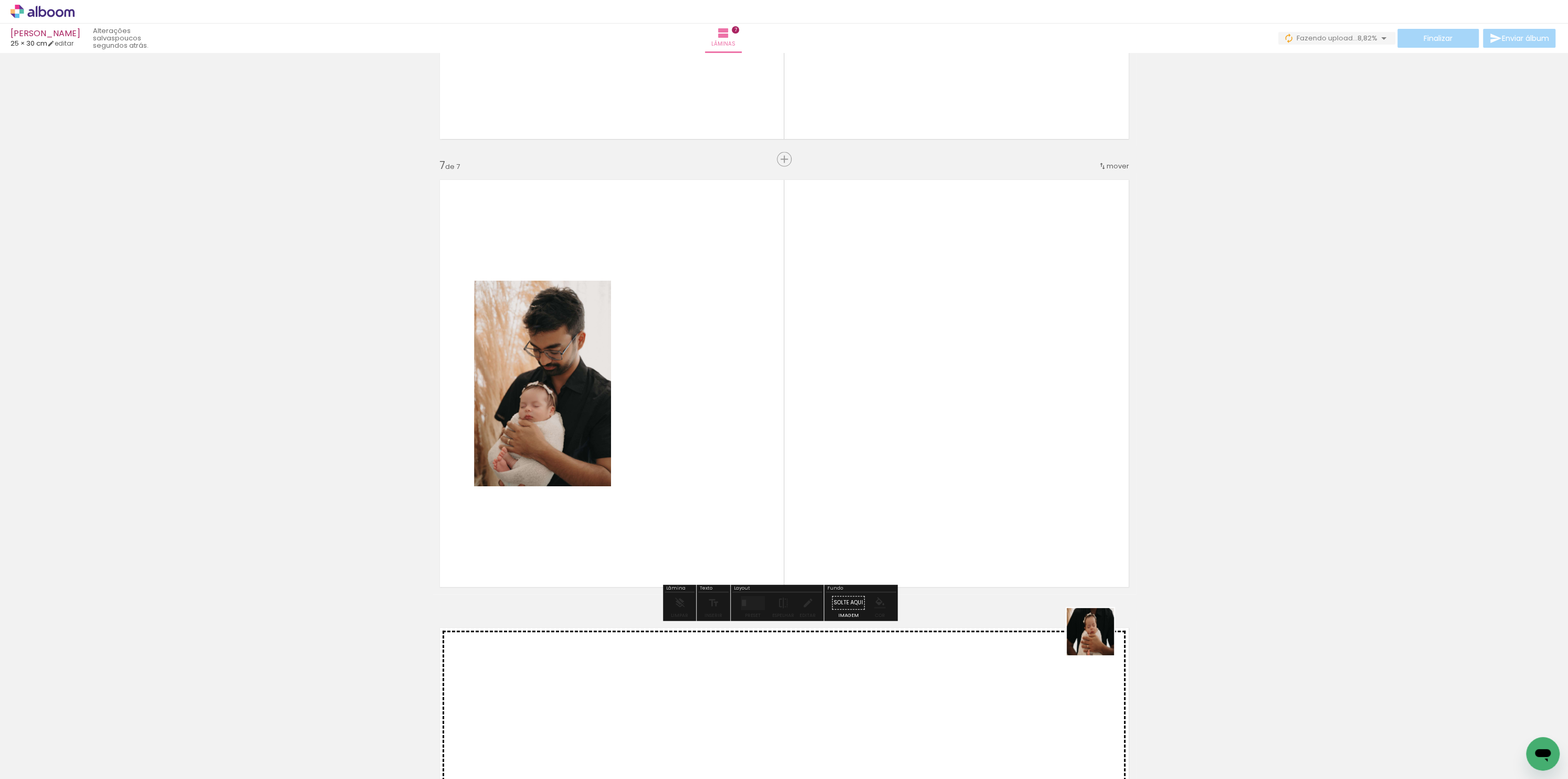
drag, startPoint x: 1210, startPoint y: 734, endPoint x: 897, endPoint y: 443, distance: 427.4
click at [897, 443] on quentale-workspace at bounding box center [784, 390] width 1568 height 779
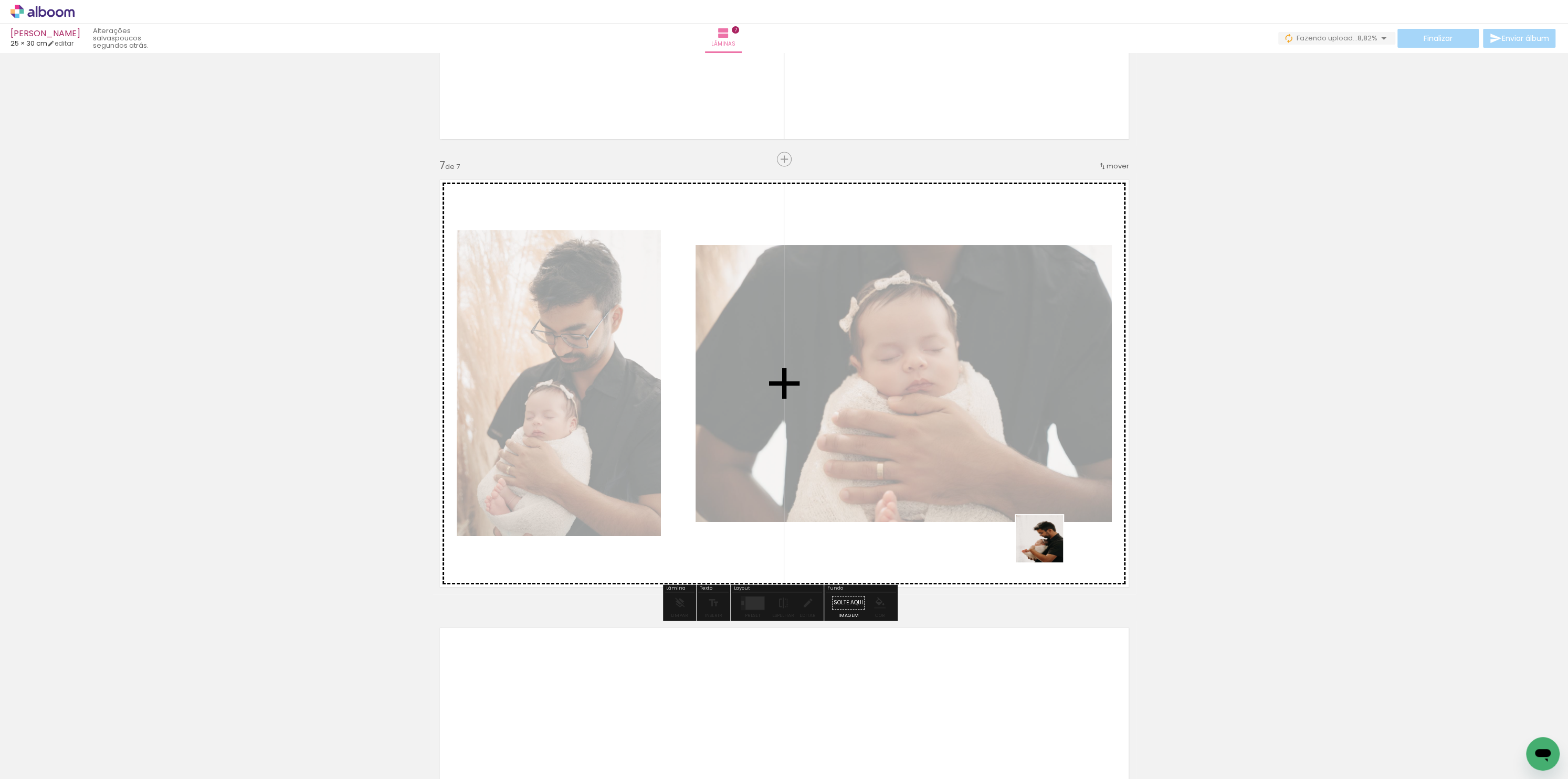
drag, startPoint x: 1285, startPoint y: 733, endPoint x: 1013, endPoint y: 530, distance: 339.4
click at [1024, 538] on quentale-workspace at bounding box center [784, 390] width 1568 height 779
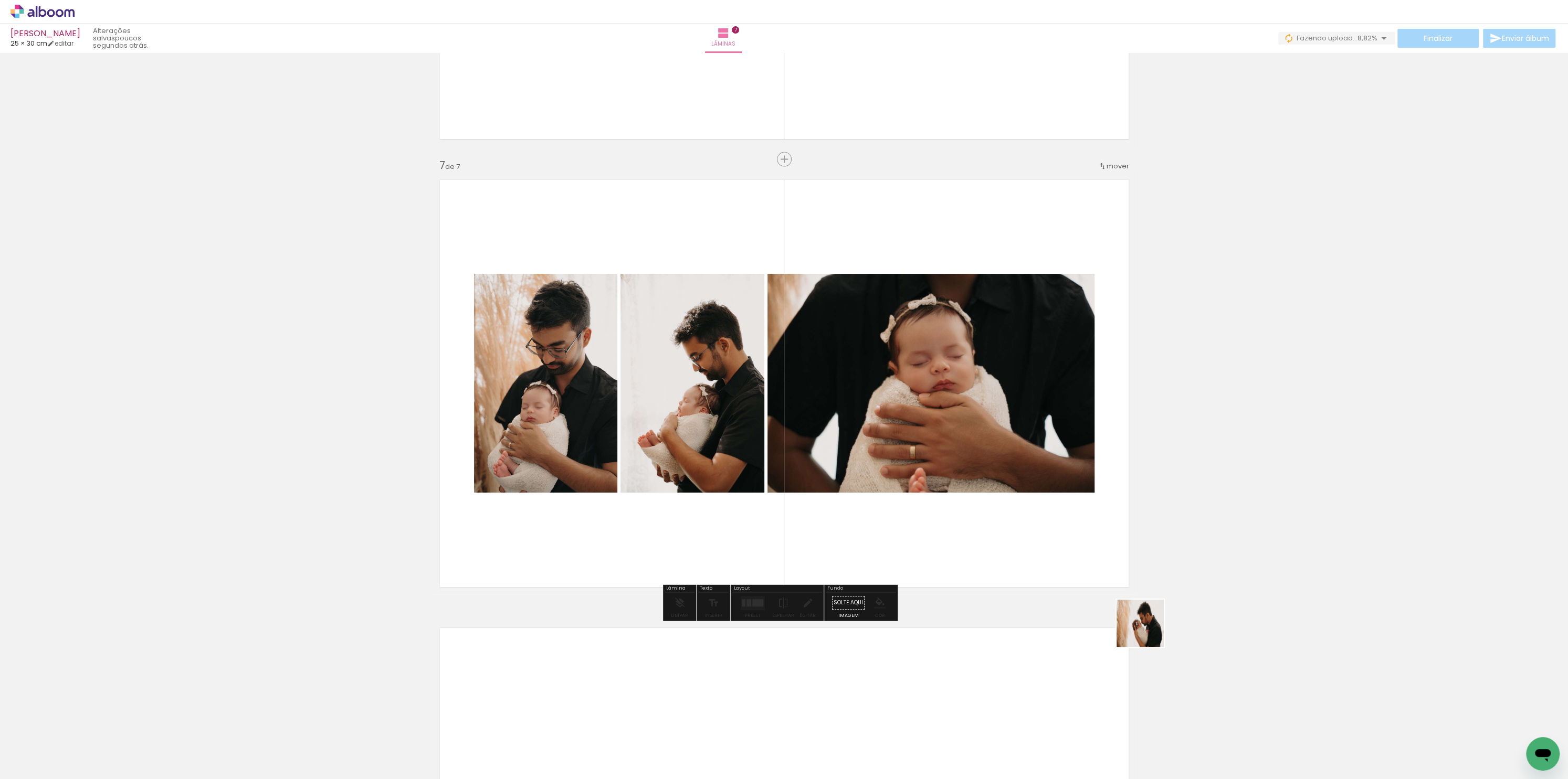
drag, startPoint x: 1339, startPoint y: 760, endPoint x: 926, endPoint y: 463, distance: 508.7
click at [926, 461] on quentale-workspace at bounding box center [784, 390] width 1568 height 779
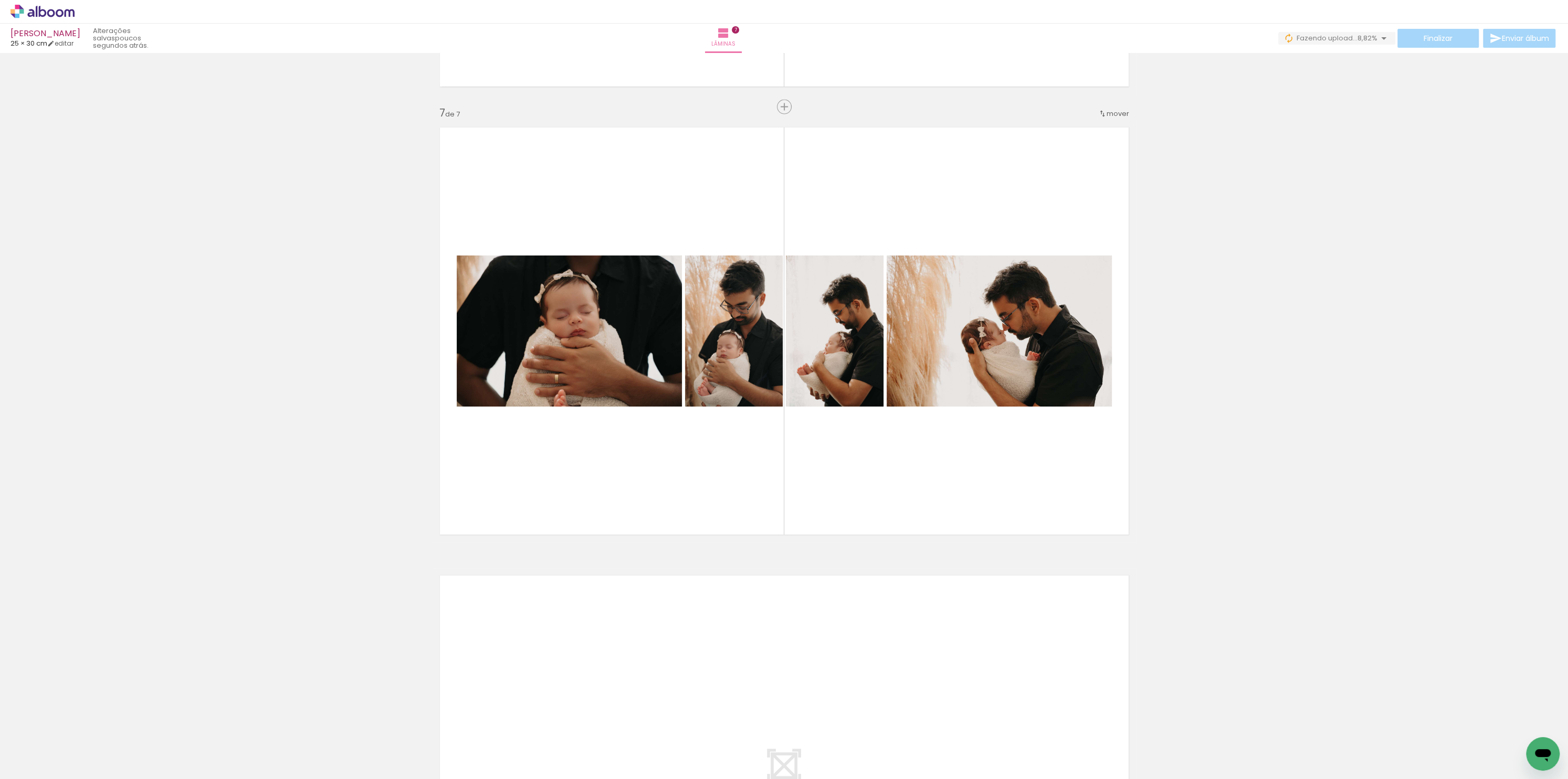
scroll to position [2779, 0]
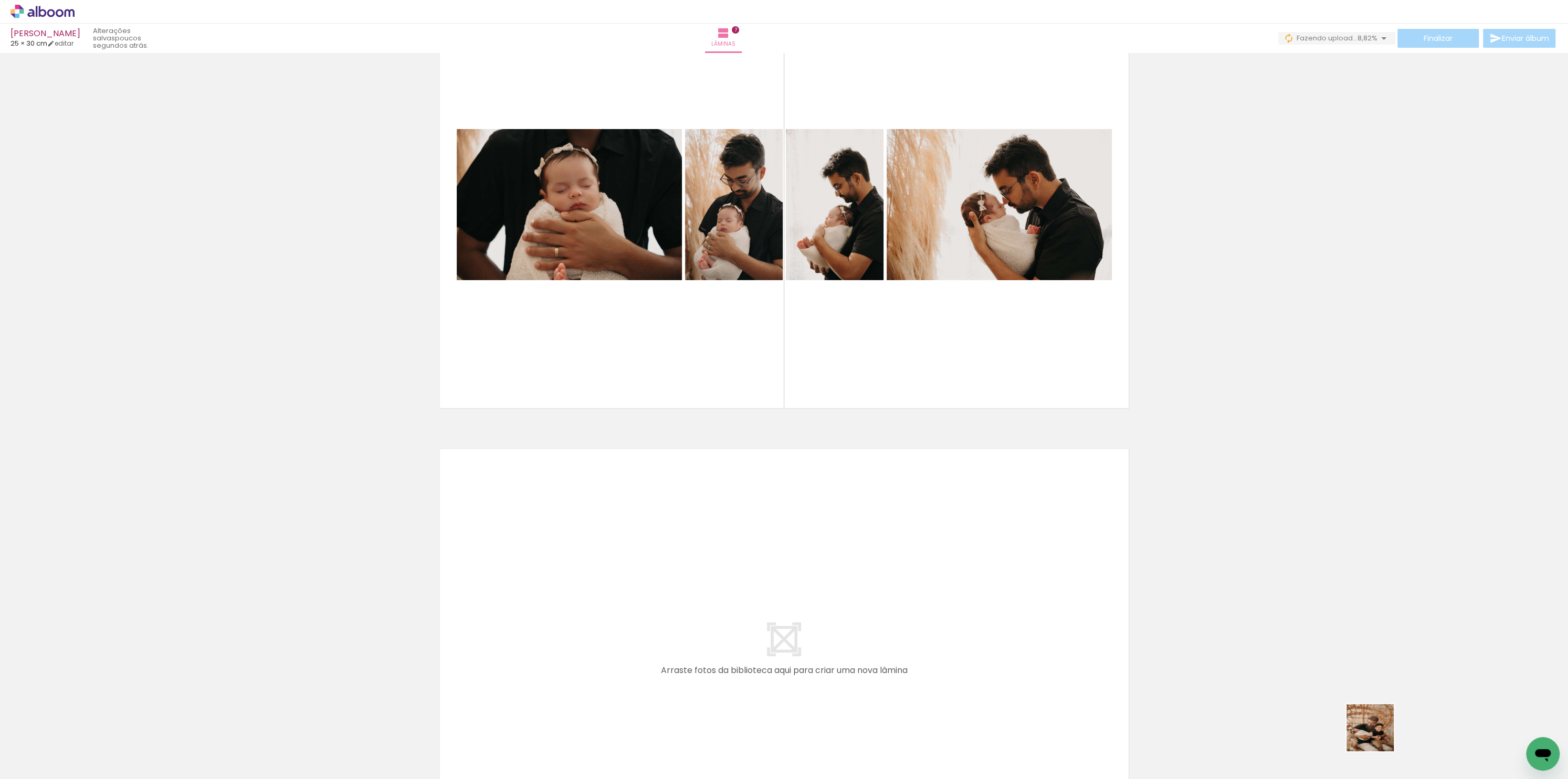
drag, startPoint x: 1398, startPoint y: 751, endPoint x: 1040, endPoint y: 584, distance: 395.0
click at [1040, 584] on quentale-workspace at bounding box center [784, 390] width 1568 height 779
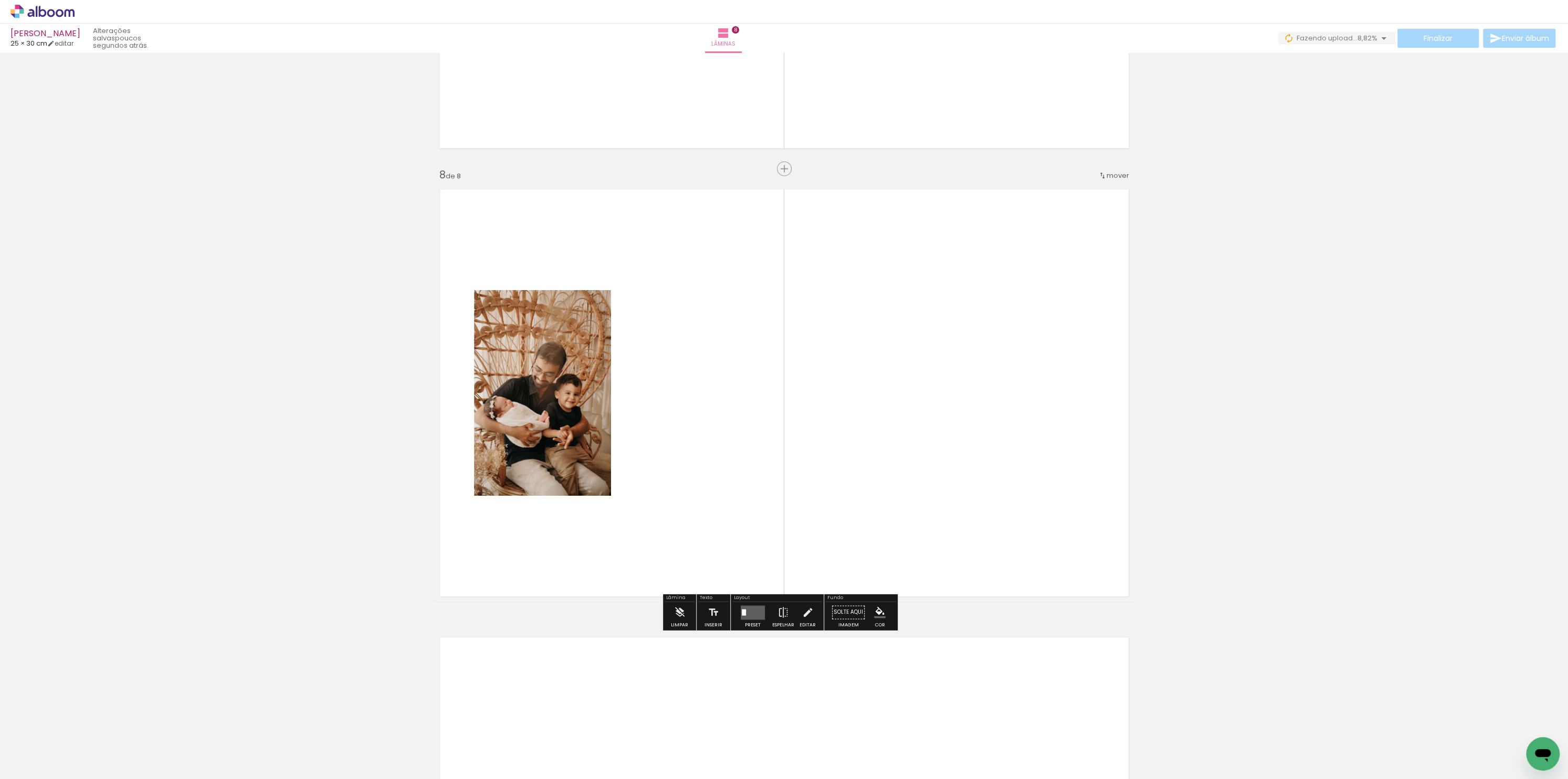
scroll to position [3048, 0]
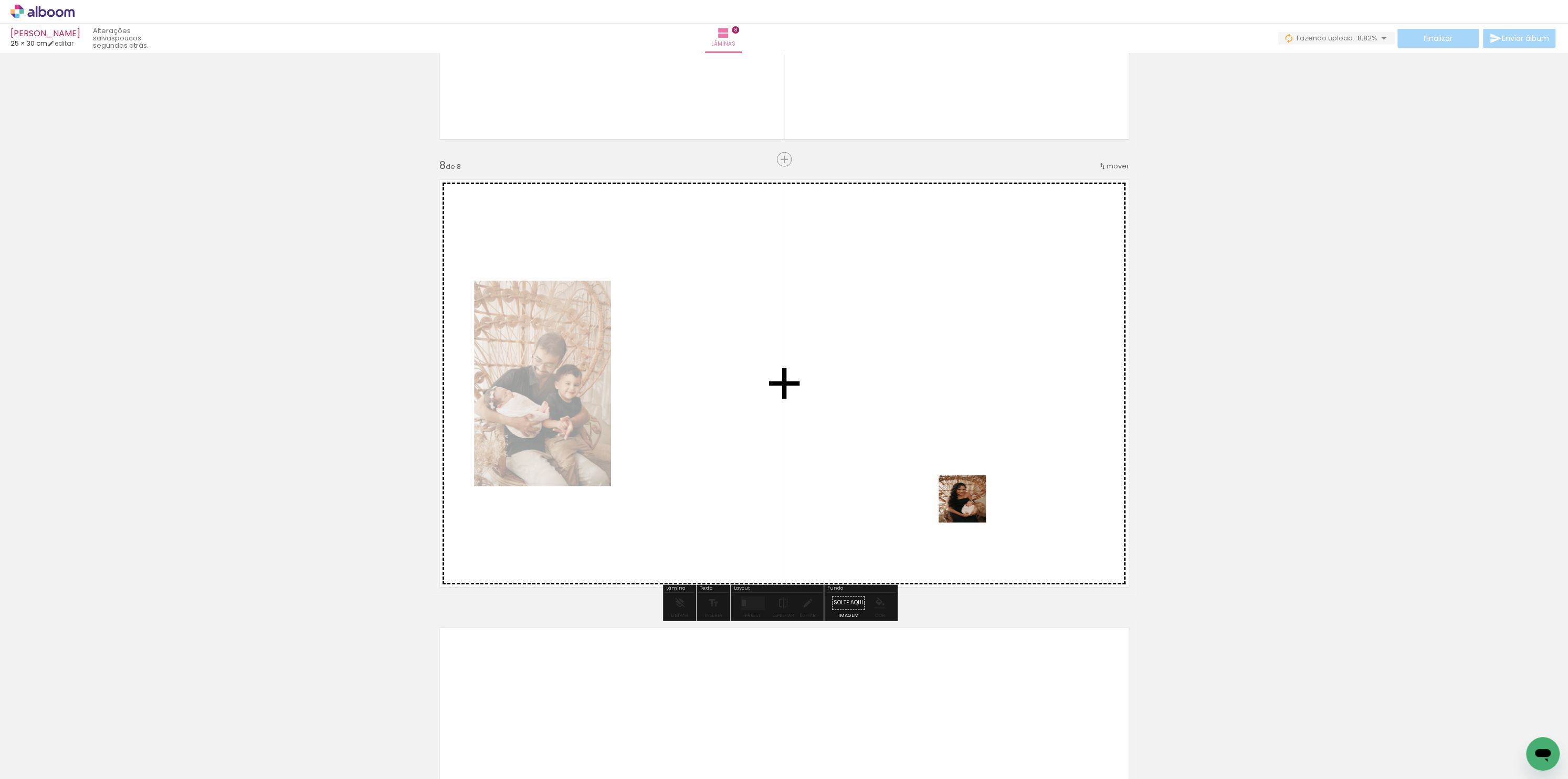
drag, startPoint x: 1347, startPoint y: 680, endPoint x: 965, endPoint y: 487, distance: 428.0
click at [965, 497] on quentale-workspace at bounding box center [784, 390] width 1568 height 779
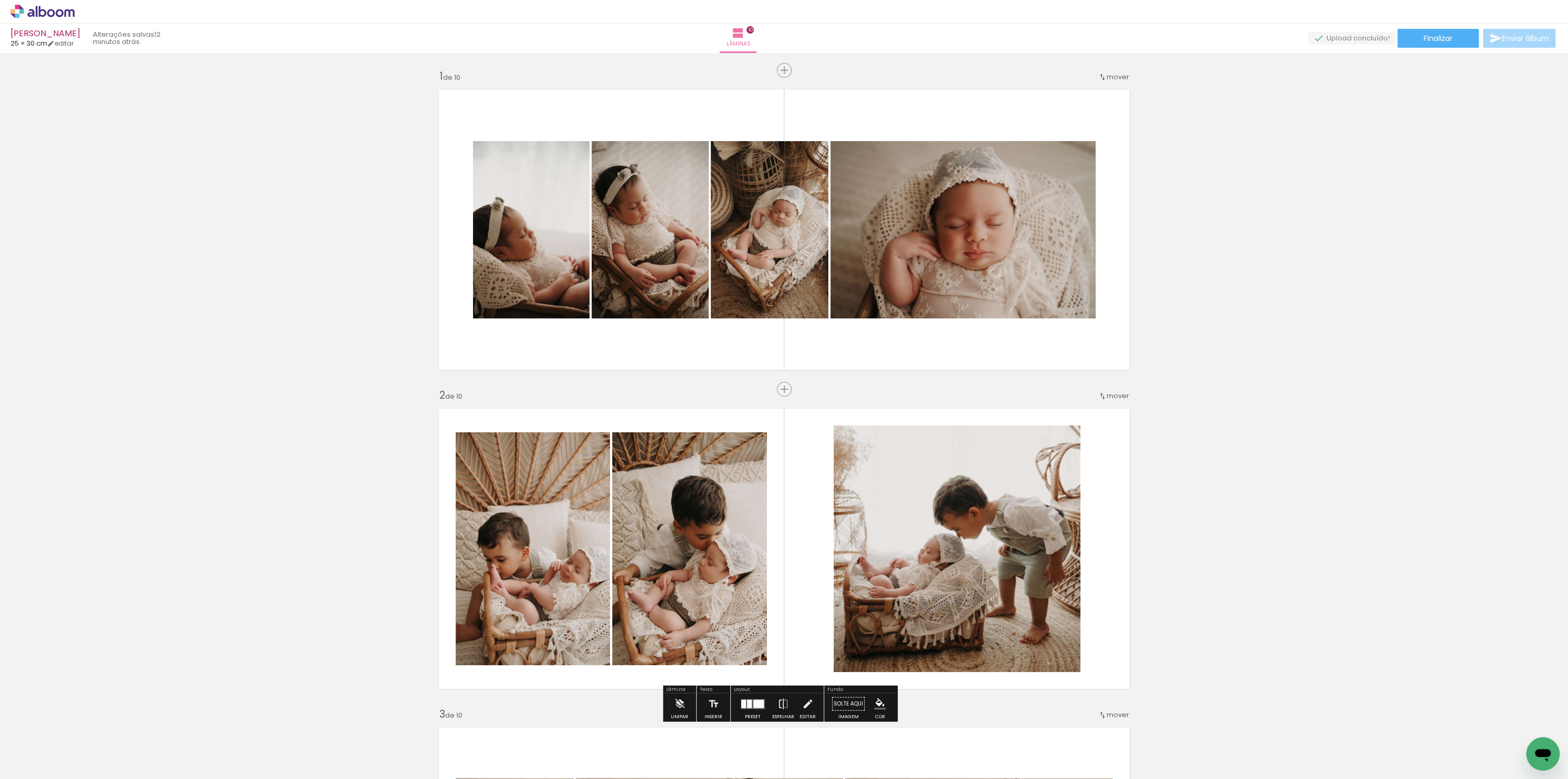
scroll to position [0, 520]
